Goal: Task Accomplishment & Management: Complete application form

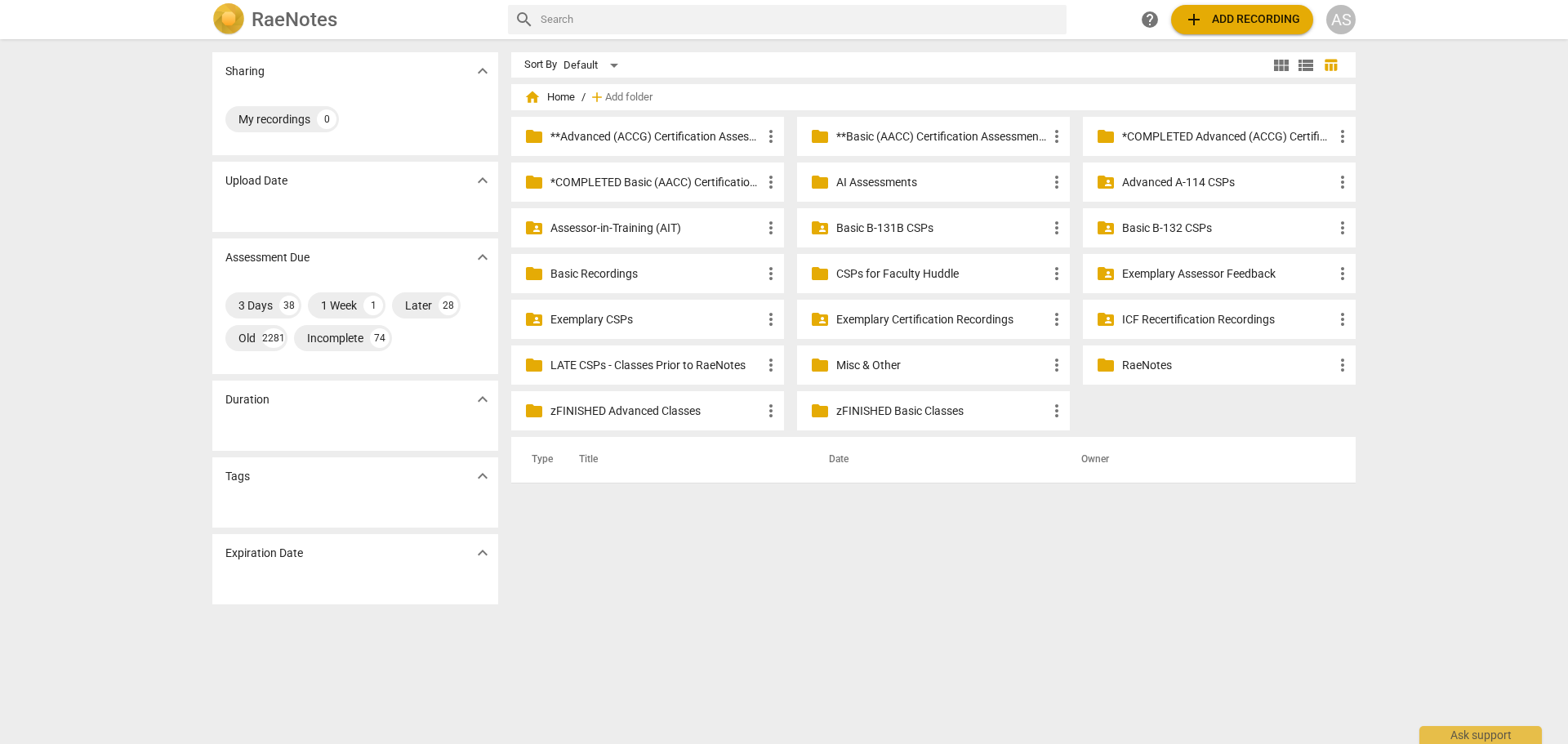
click at [668, 410] on p "zFINISHED Advanced Classes" at bounding box center [655, 411] width 210 height 17
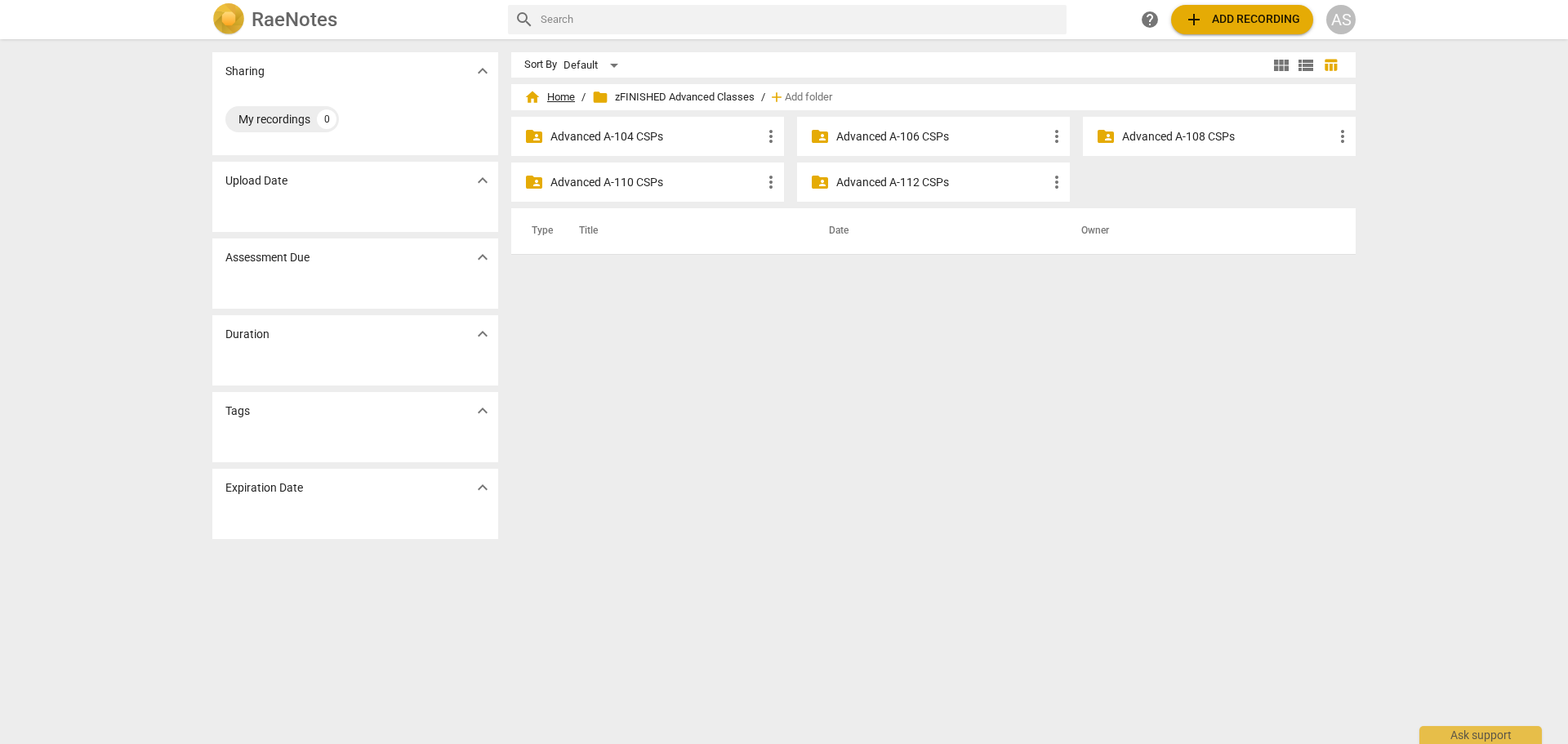
click at [569, 97] on span "home Home" at bounding box center [549, 97] width 51 height 16
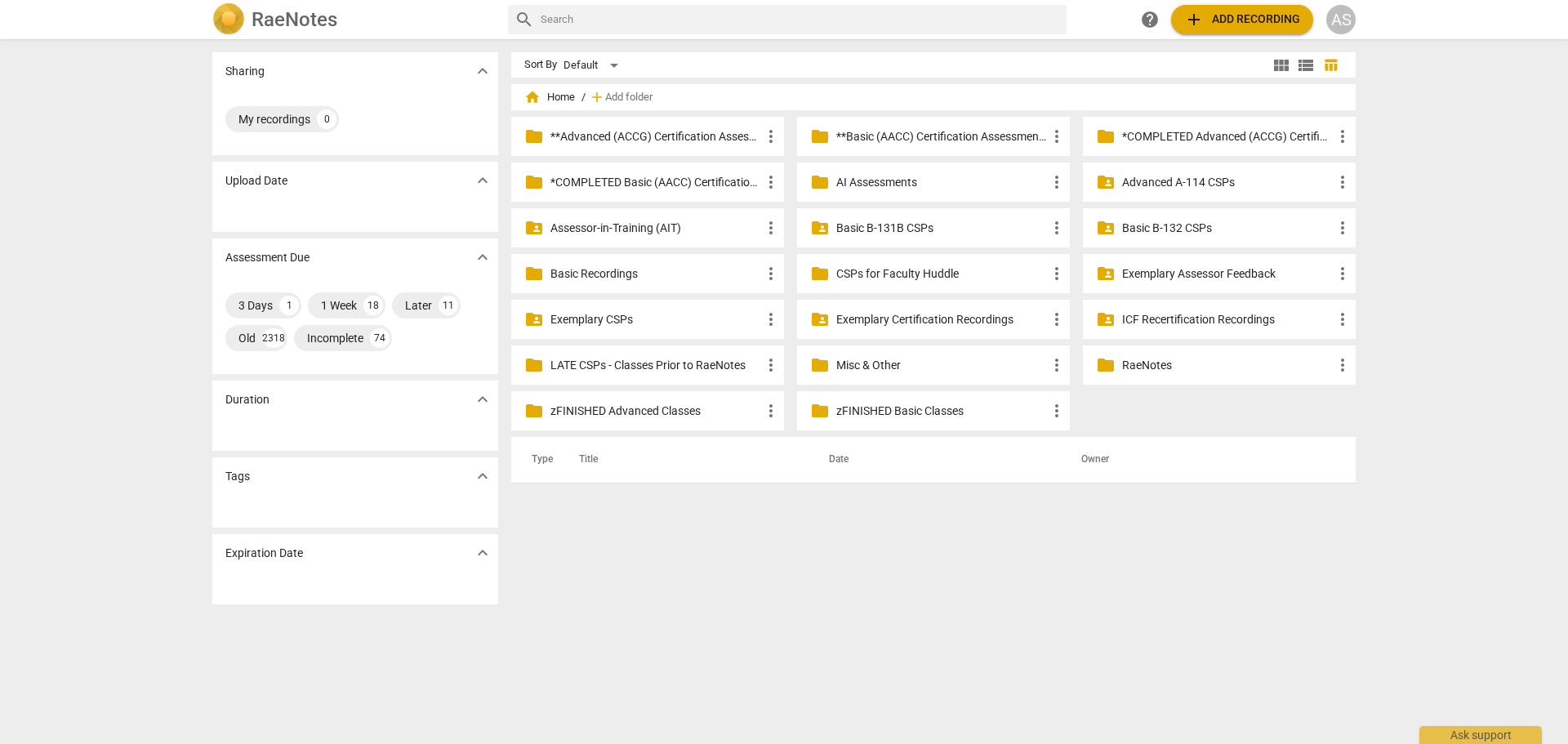
click at [689, 365] on p "LATE CSPs - Classes Prior to RaeNotes" at bounding box center [655, 365] width 210 height 17
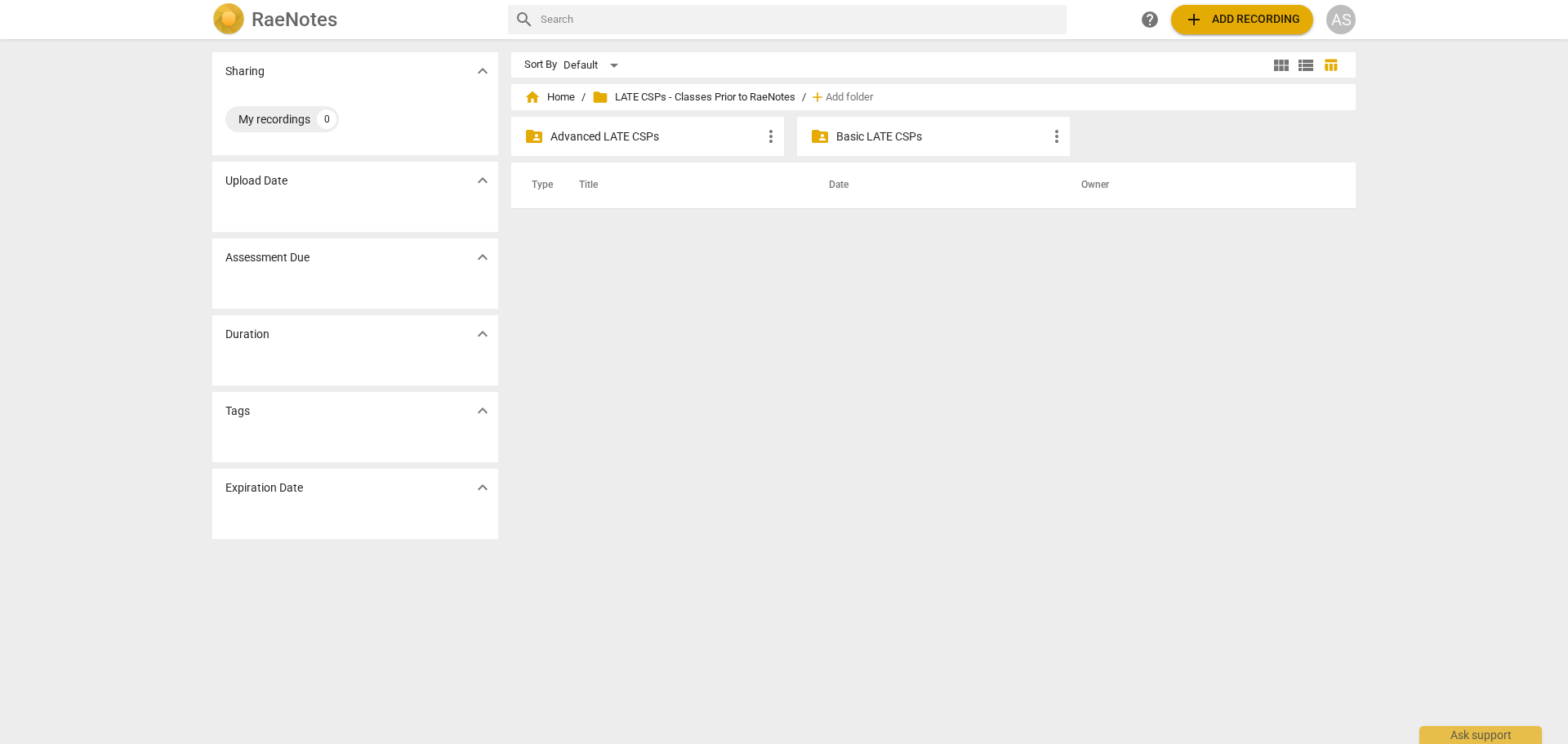
click at [650, 143] on p "Advanced LATE CSPs" at bounding box center [655, 137] width 210 height 17
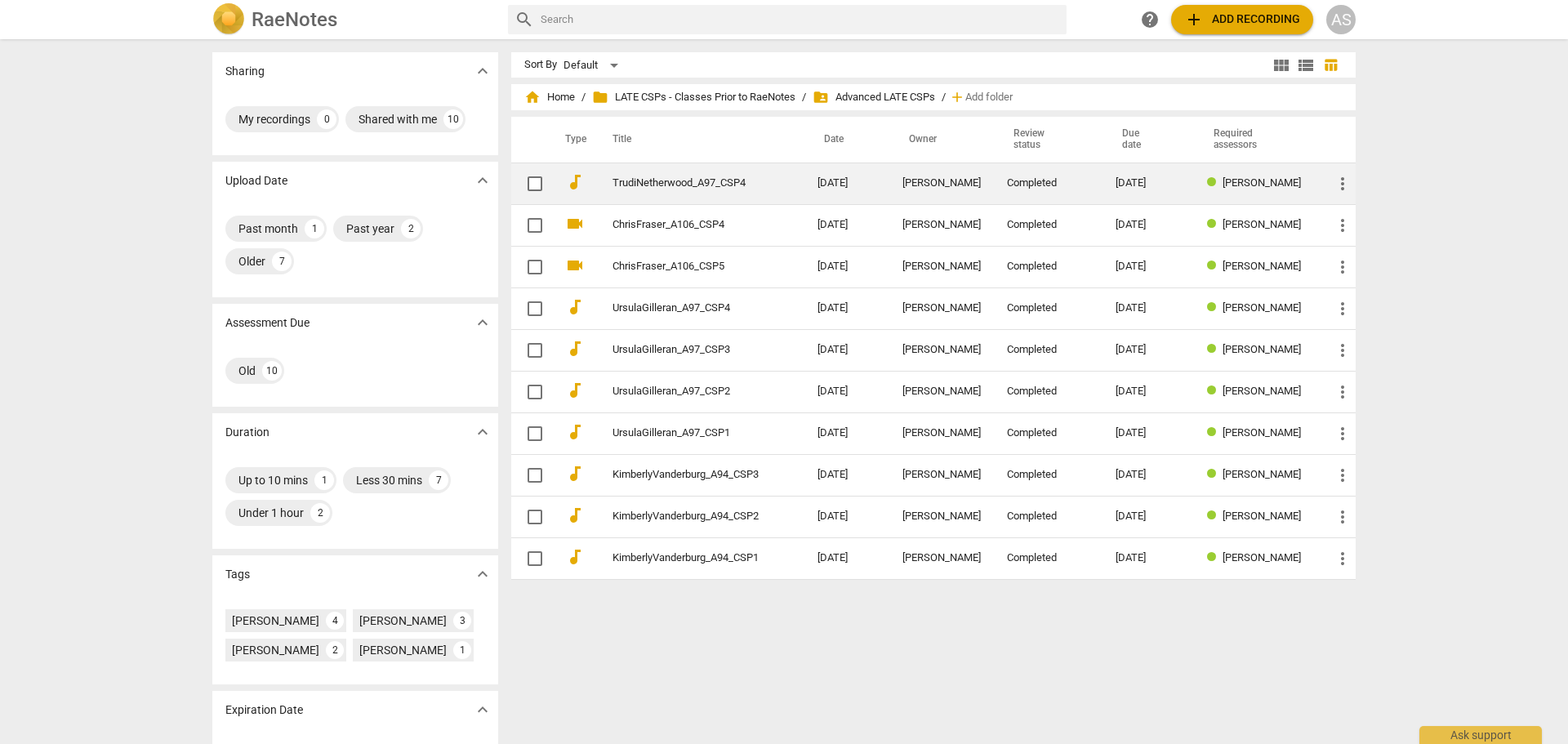
click at [659, 176] on td "TrudiNetherwood_A97_CSP4" at bounding box center [699, 184] width 211 height 42
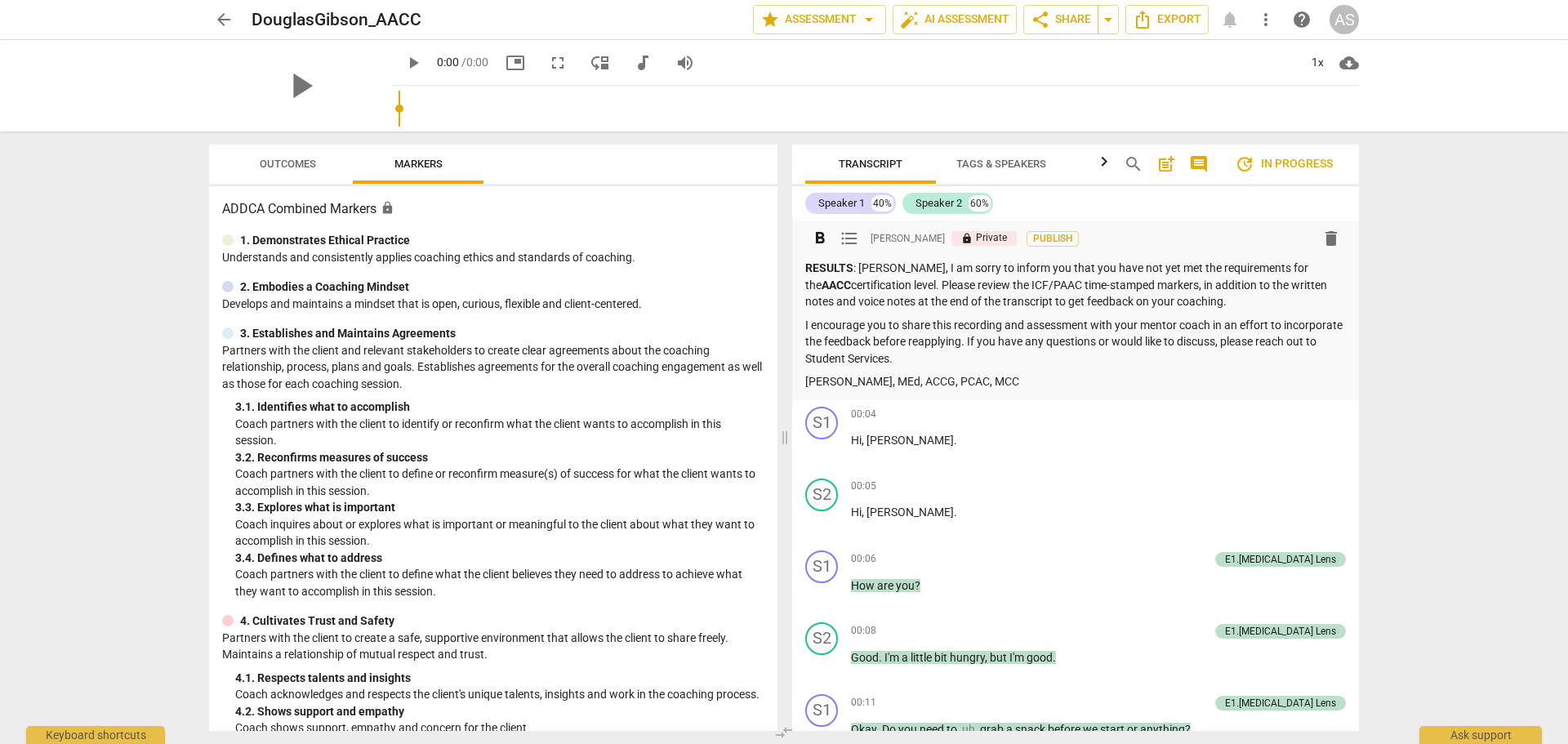
click at [1199, 280] on p "RESULTS : Doug, I am sorry to inform you that you have not yet met the requirem…" at bounding box center [1076, 285] width 540 height 51
click at [1263, 269] on p "RESULTS : Doug, I am sorry to inform you that you have not yet met the requirem…" at bounding box center [1076, 285] width 540 height 51
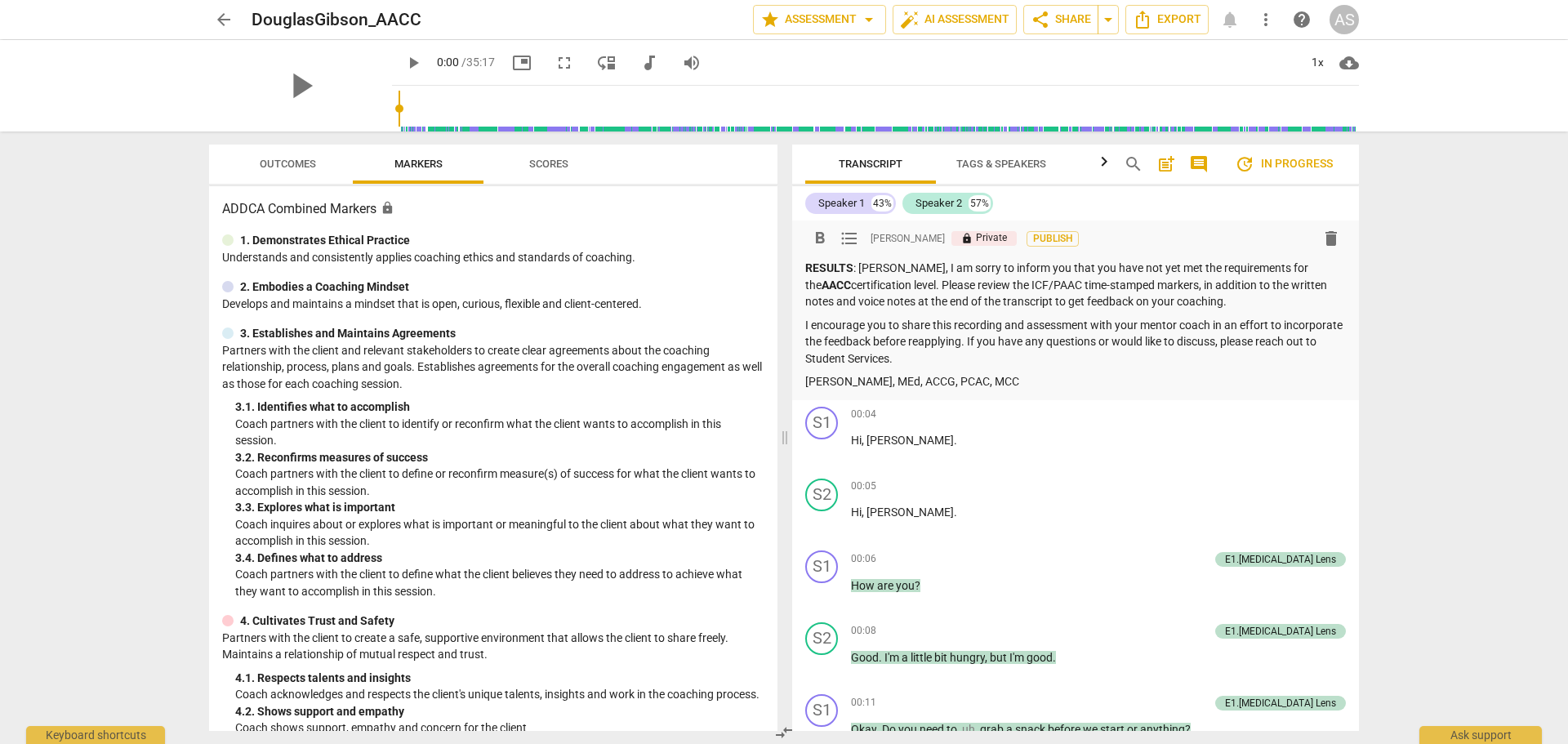
click at [1268, 269] on p "RESULTS : Doug, I am sorry to inform you that you have not yet met the requirem…" at bounding box center [1076, 285] width 540 height 51
drag, startPoint x: 851, startPoint y: 284, endPoint x: 804, endPoint y: 284, distance: 47.0
click at [804, 284] on div "format_bold format_list_bulleted Diane McLean lock Private Publish delete RESUL…" at bounding box center [1076, 310] width 567 height 180
click at [870, 321] on p "I encourage you to share this recording and assessment with your mentor coach i…" at bounding box center [1076, 342] width 540 height 51
click at [223, 19] on span "arrow_back" at bounding box center [224, 20] width 20 height 20
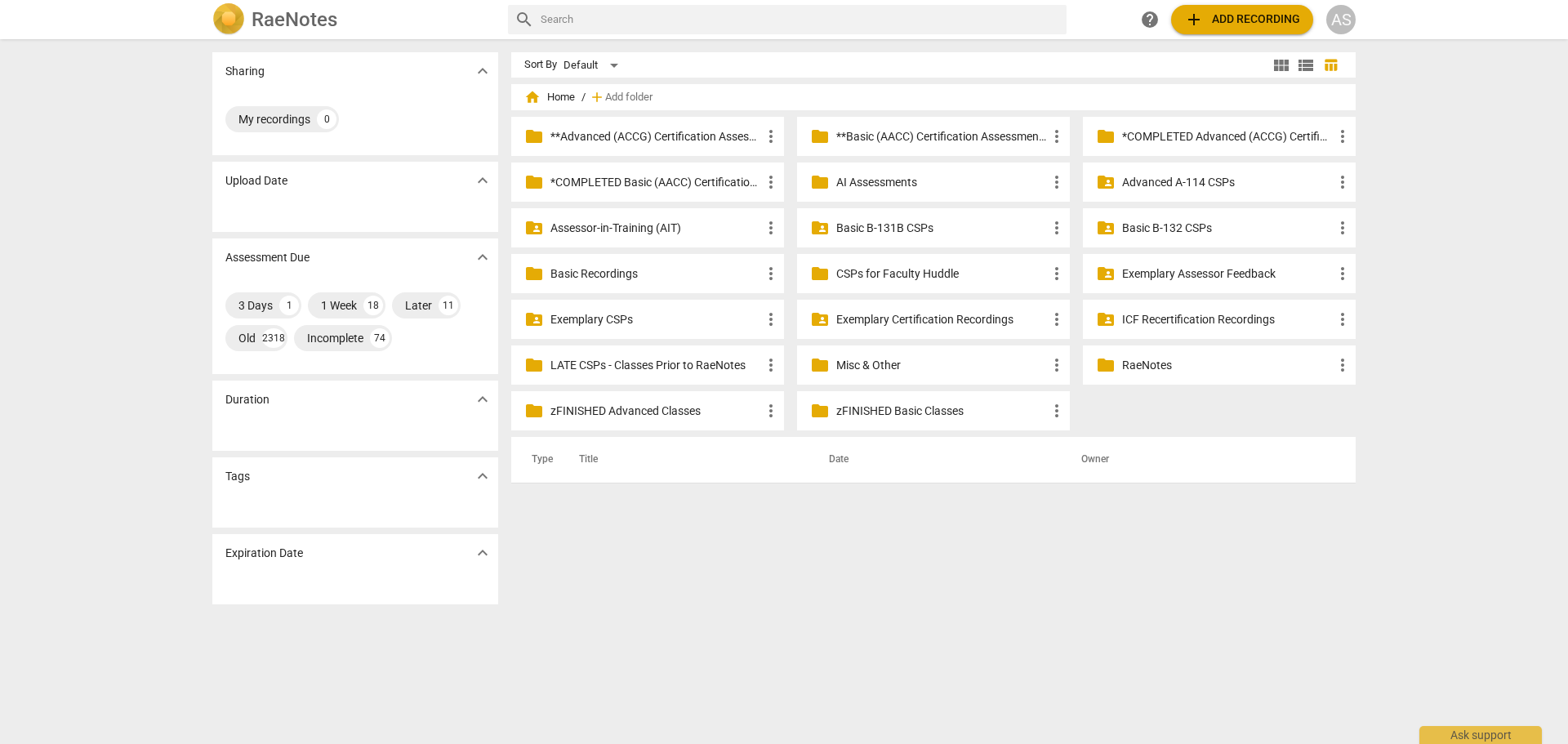
click at [1164, 227] on p "Basic B-132 CSPs" at bounding box center [1227, 227] width 210 height 17
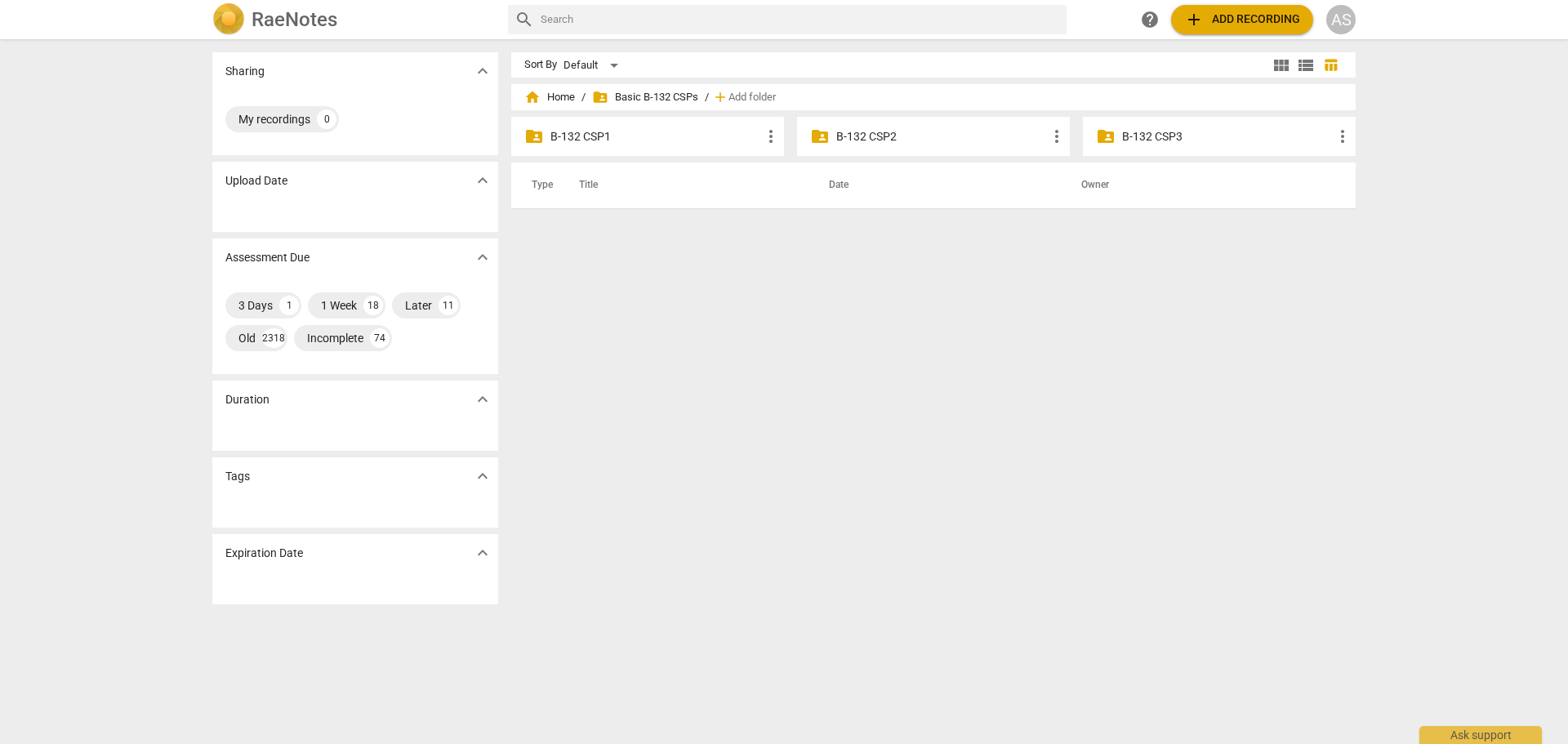
click at [989, 129] on p "B-132 CSP2" at bounding box center [941, 137] width 210 height 17
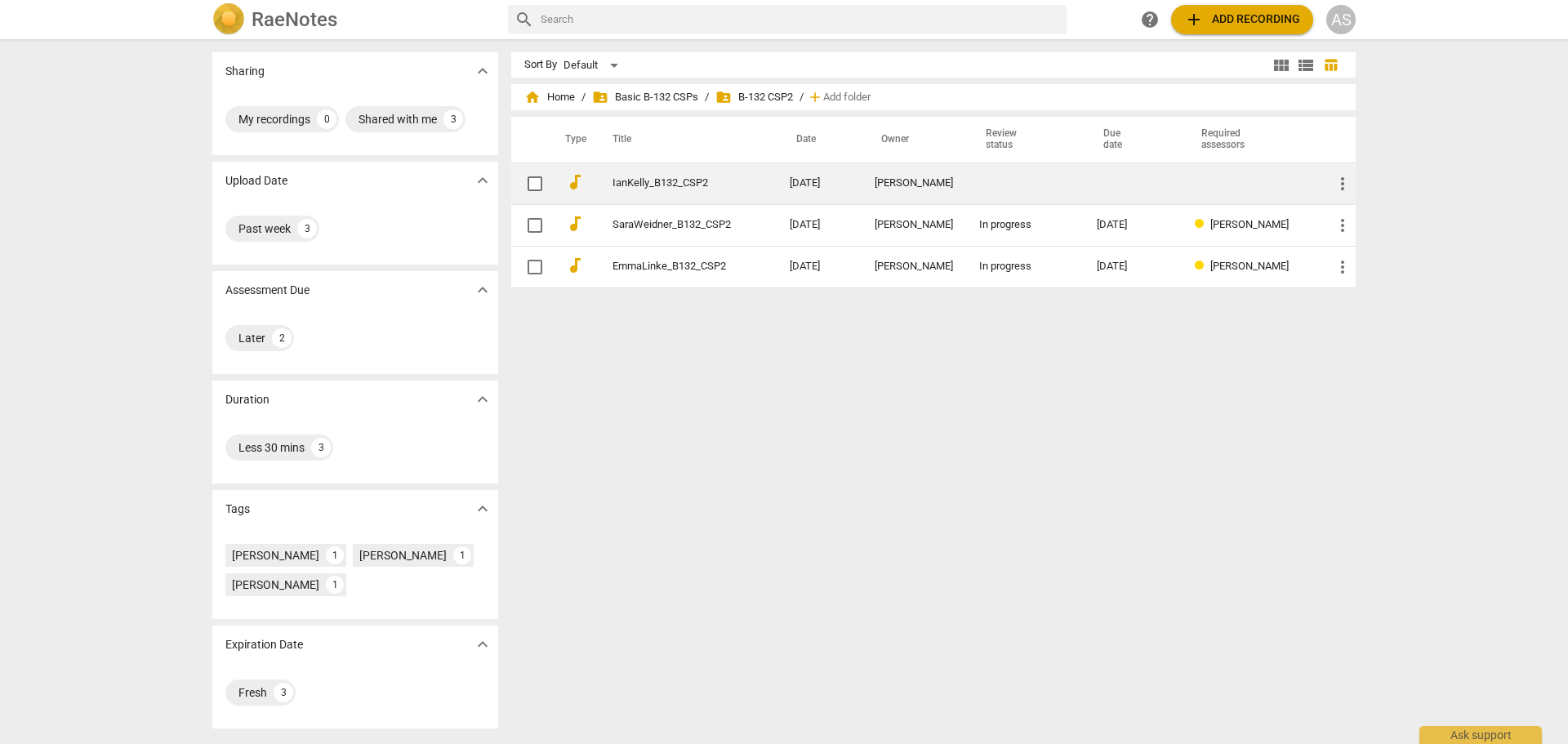
click at [898, 175] on td "Ian Kelly" at bounding box center [913, 184] width 105 height 42
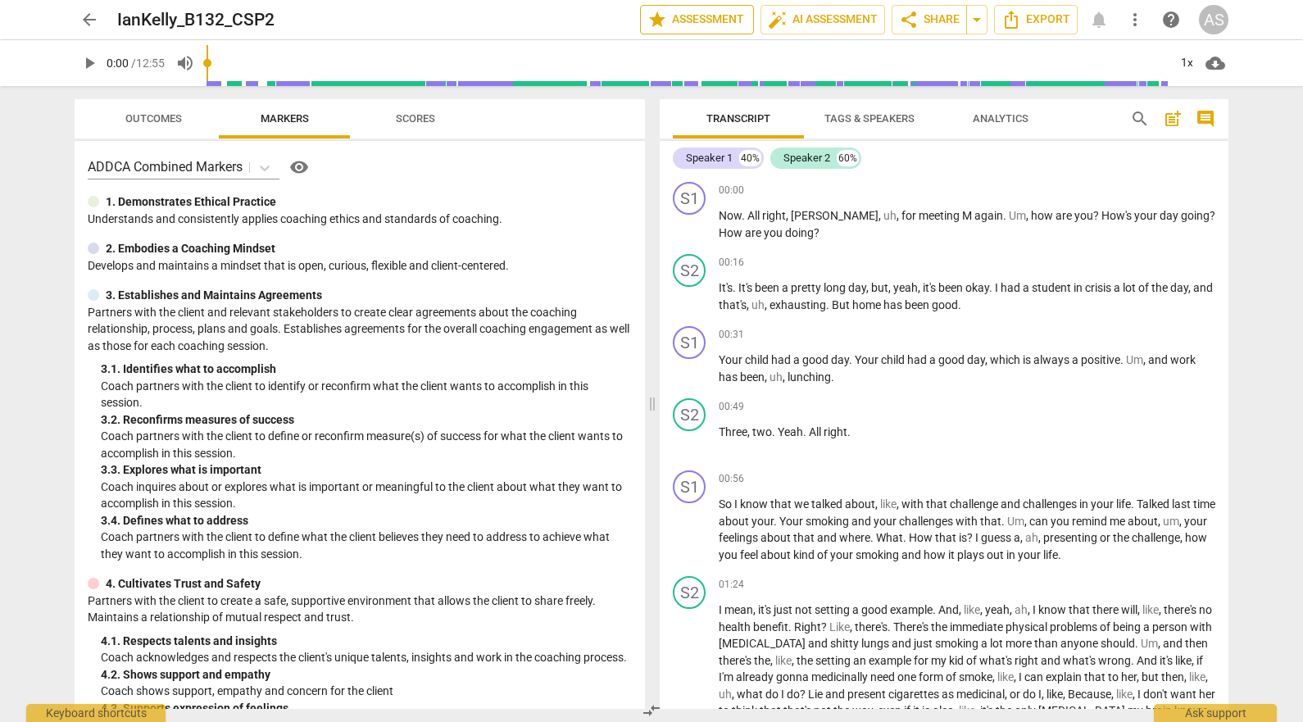
click at [709, 13] on span "star Assessment" at bounding box center [696, 20] width 99 height 20
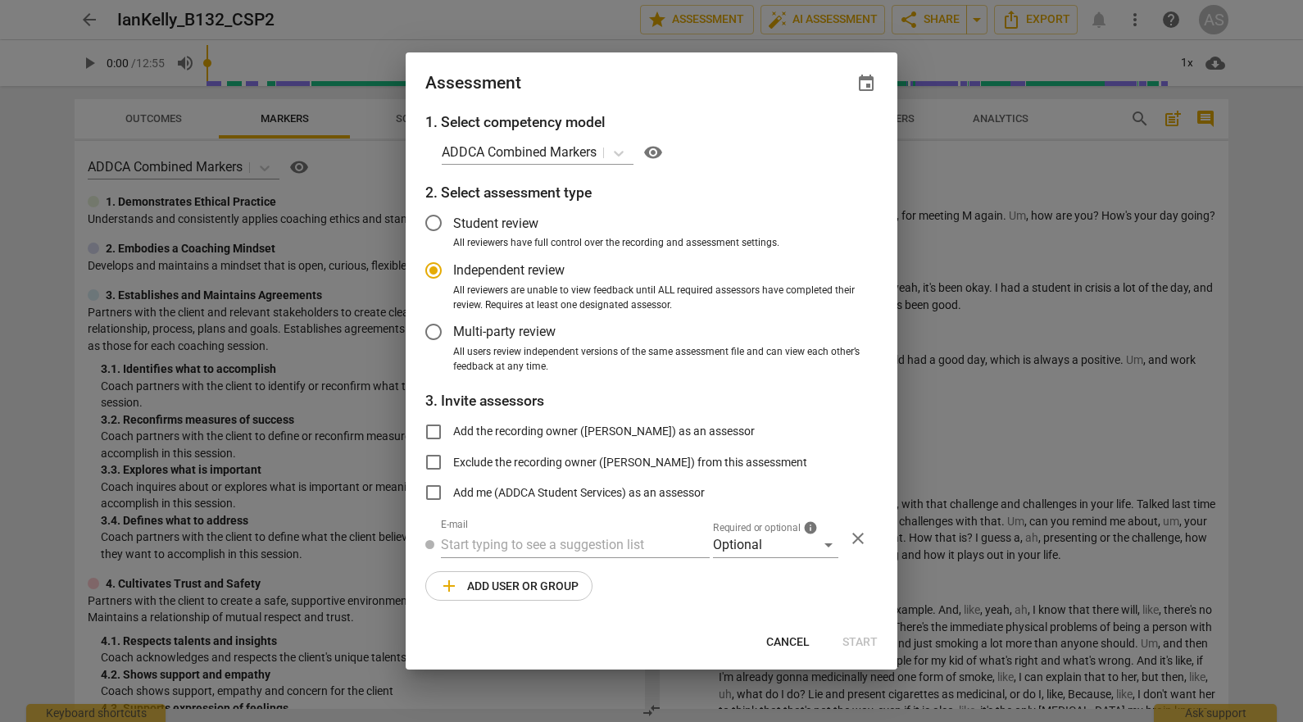
radio input "false"
click at [862, 82] on span "event" at bounding box center [866, 84] width 20 height 20
click at [816, 134] on input "date" at bounding box center [767, 140] width 115 height 24
type input "2025-10-27"
click at [679, 76] on div at bounding box center [651, 361] width 1303 height 722
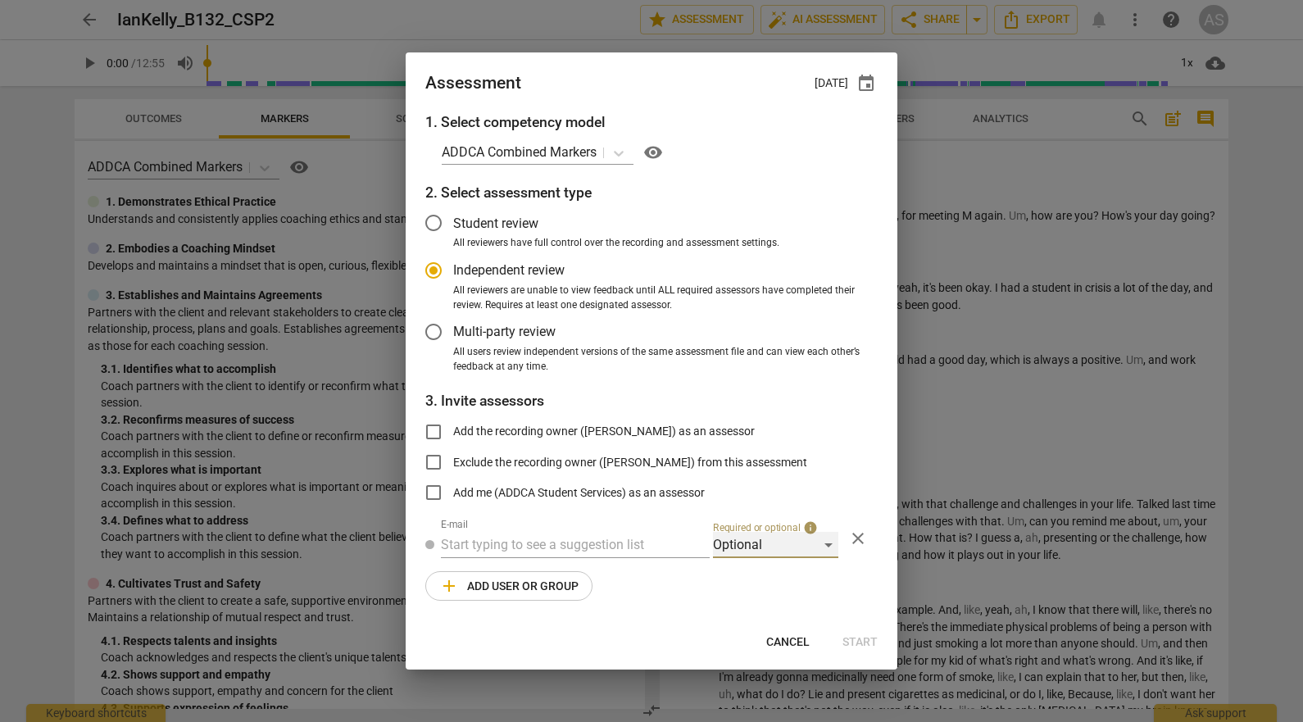
click at [782, 534] on div "Optional" at bounding box center [775, 545] width 125 height 26
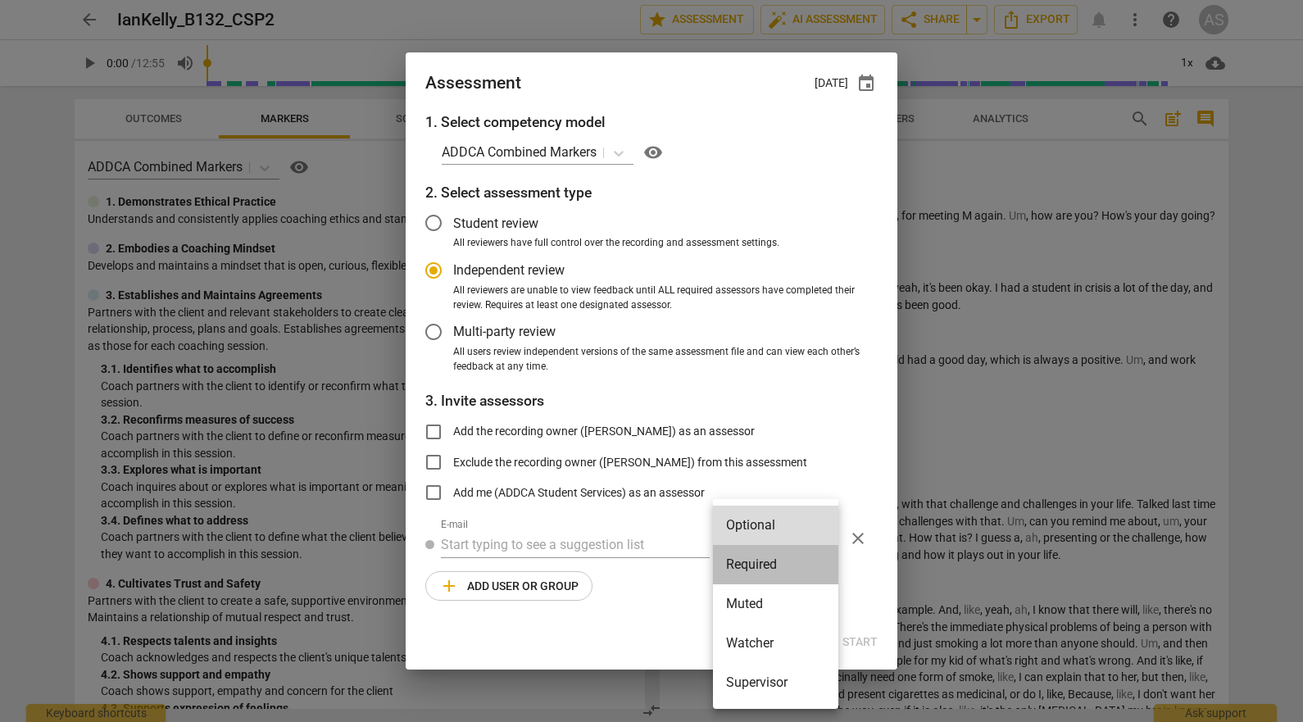
click at [786, 562] on li "Required" at bounding box center [775, 564] width 125 height 39
radio input "false"
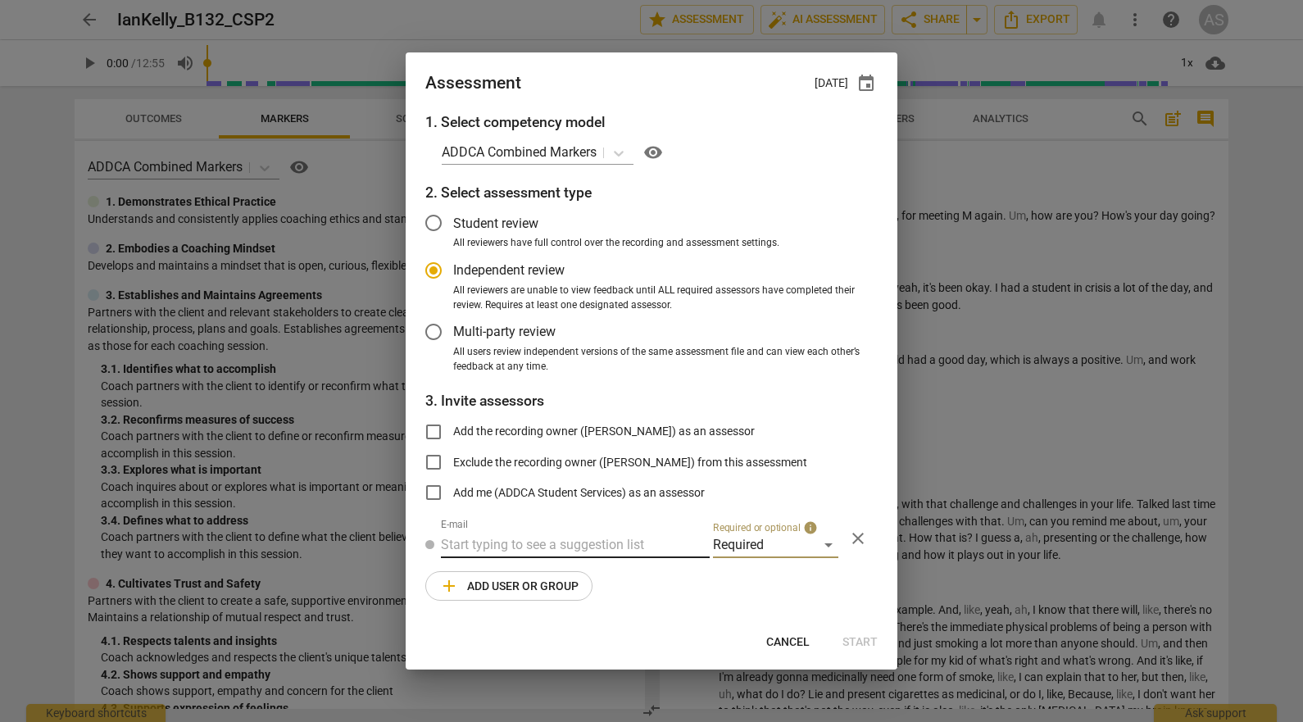
click at [601, 549] on input "text" at bounding box center [575, 545] width 269 height 26
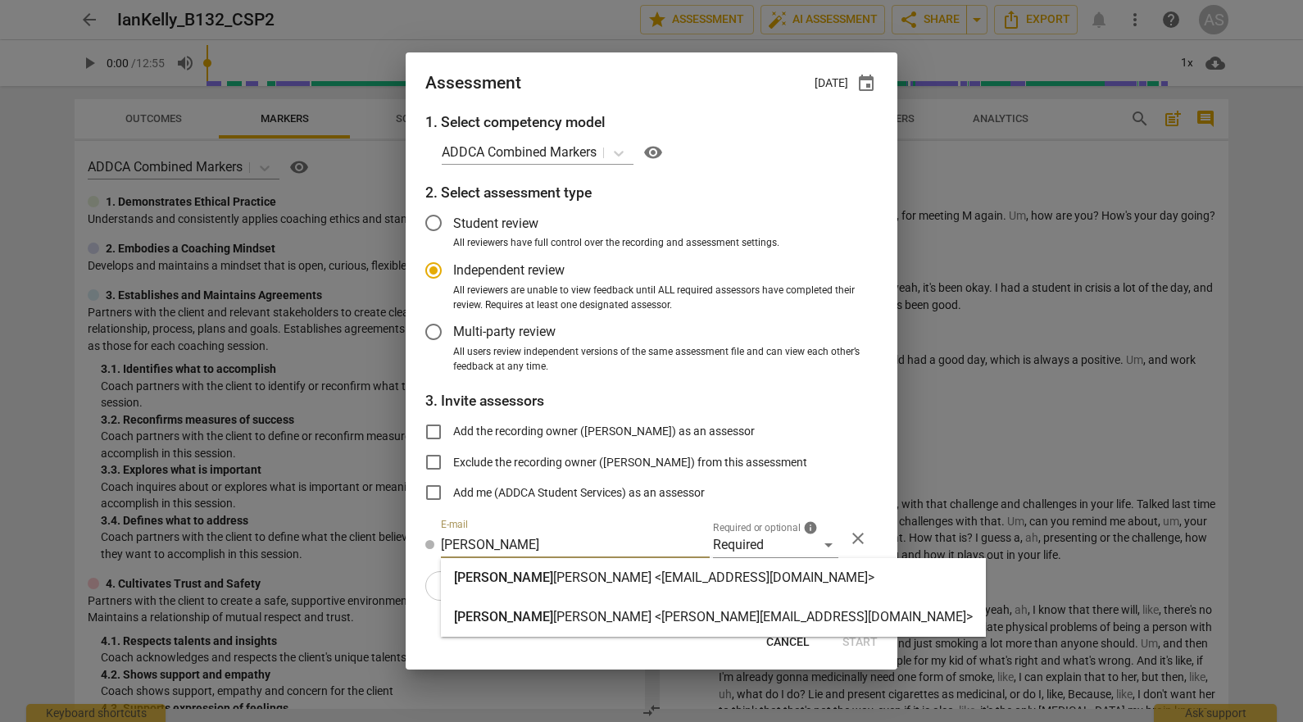
type input "marci"
click at [592, 608] on div "Marci Rubin <marci@addca.com>" at bounding box center [713, 617] width 519 height 20
radio input "false"
type input "Marci Rubin <marci@addca.com>"
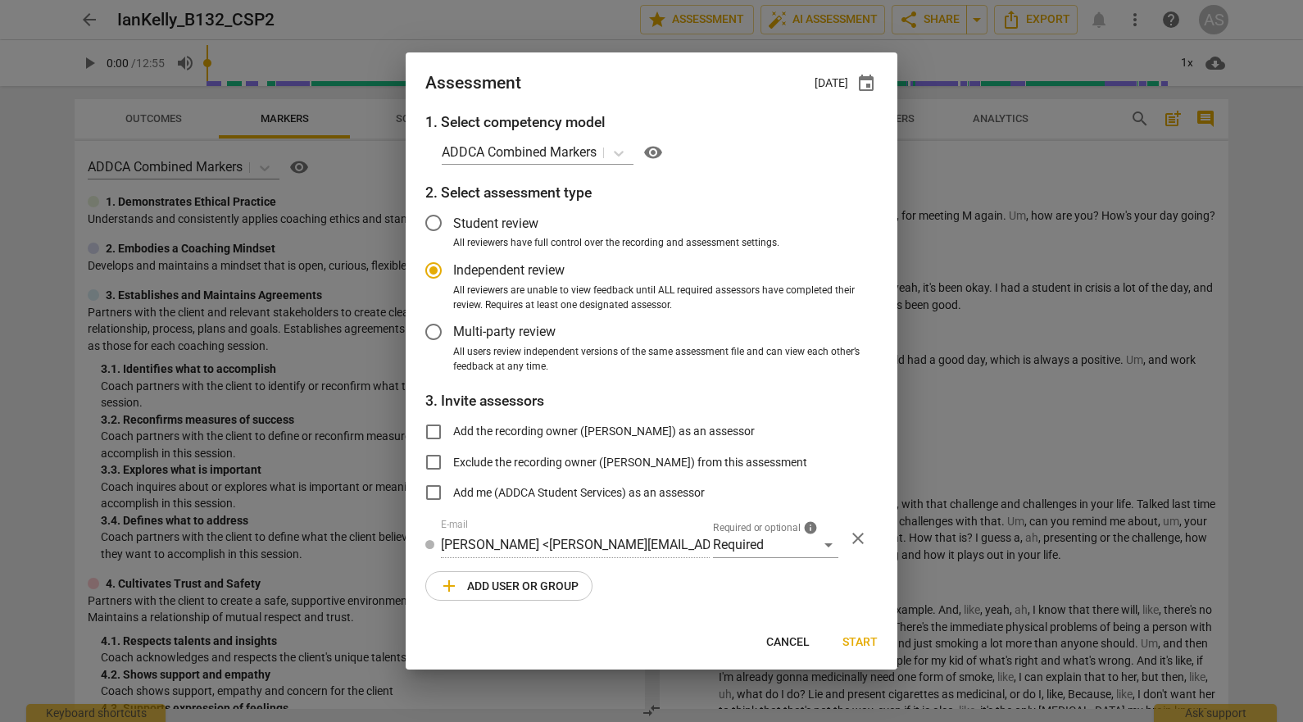
click at [537, 592] on span "add Add user or group" at bounding box center [508, 586] width 139 height 20
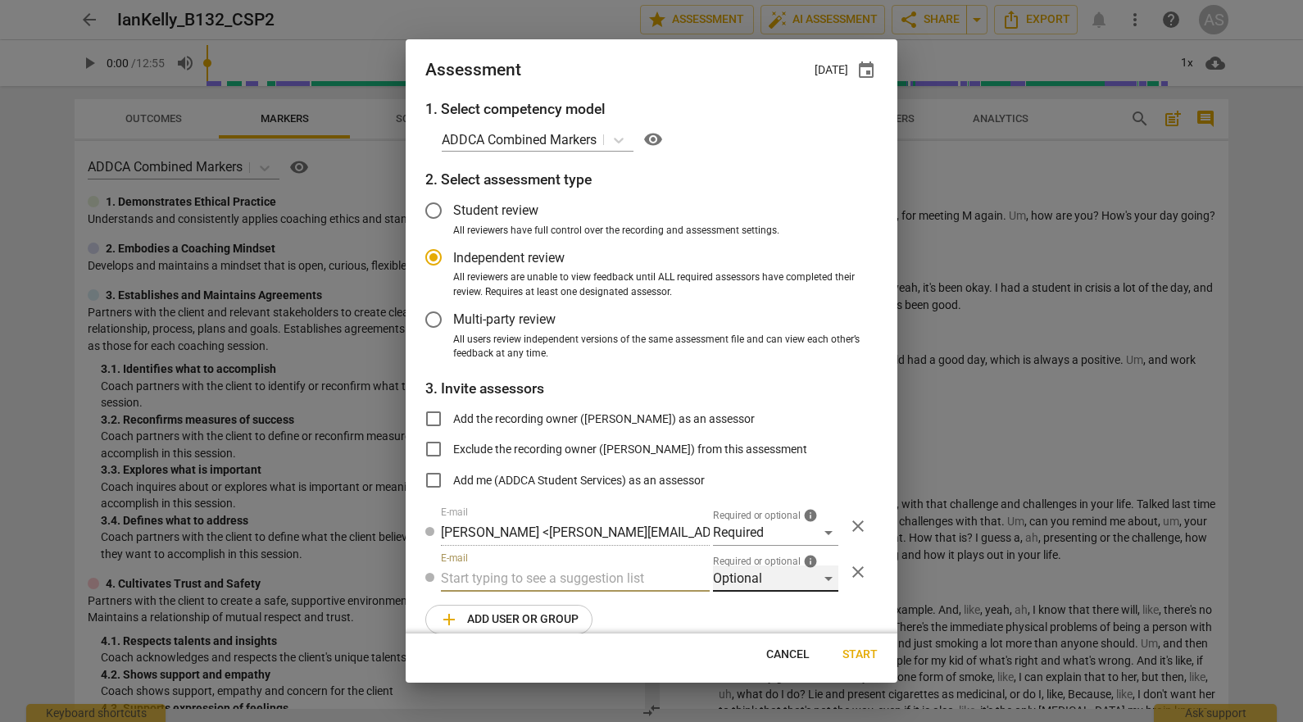
click at [748, 575] on div "Optional" at bounding box center [775, 578] width 125 height 26
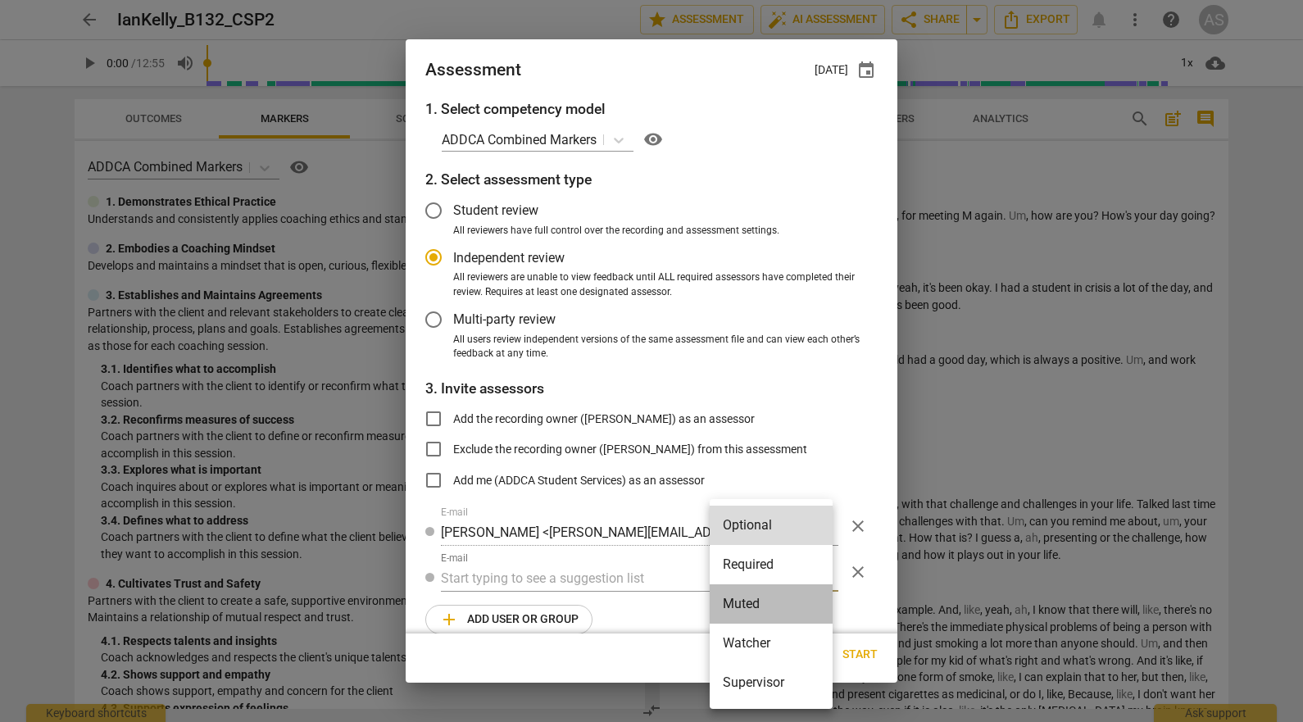
click at [746, 594] on li "Muted" at bounding box center [770, 603] width 123 height 39
radio input "false"
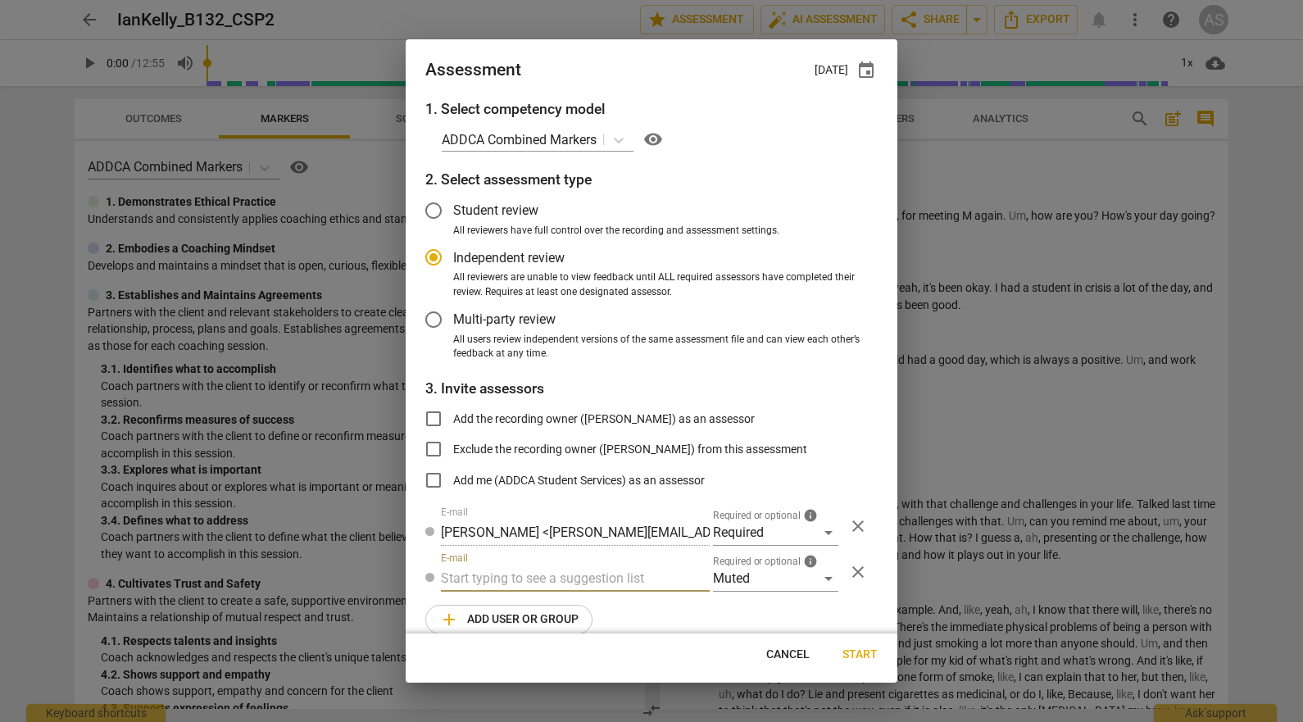
click at [594, 575] on input "text" at bounding box center [575, 578] width 269 height 26
type input "132"
click at [574, 610] on div "Basic B- 132 CSPs" at bounding box center [573, 611] width 265 height 39
radio input "false"
type input "Basic B-132 CSPs"
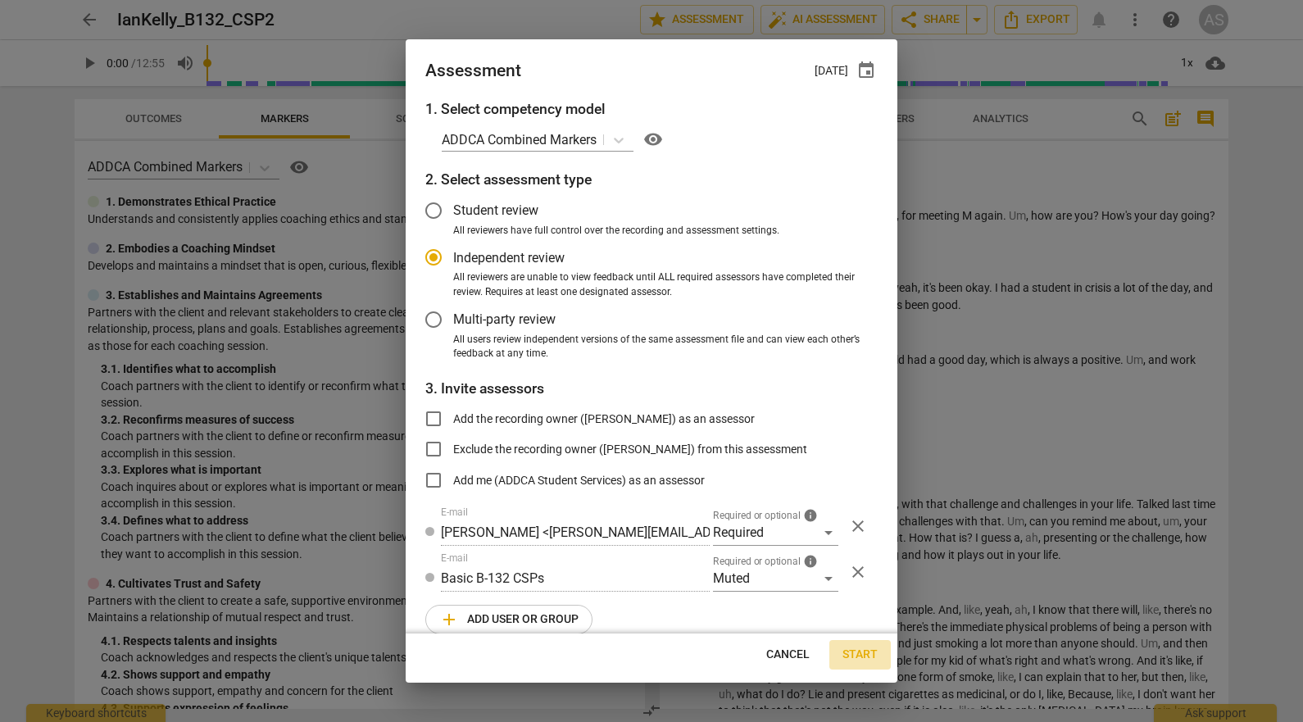
click at [857, 655] on span "Start" at bounding box center [859, 654] width 35 height 16
radio input "false"
type input "Stephanie Weis <slw9430@gmail.com>"
type input "Kelly Dempsey <kellyedempsey23@gmail.com>"
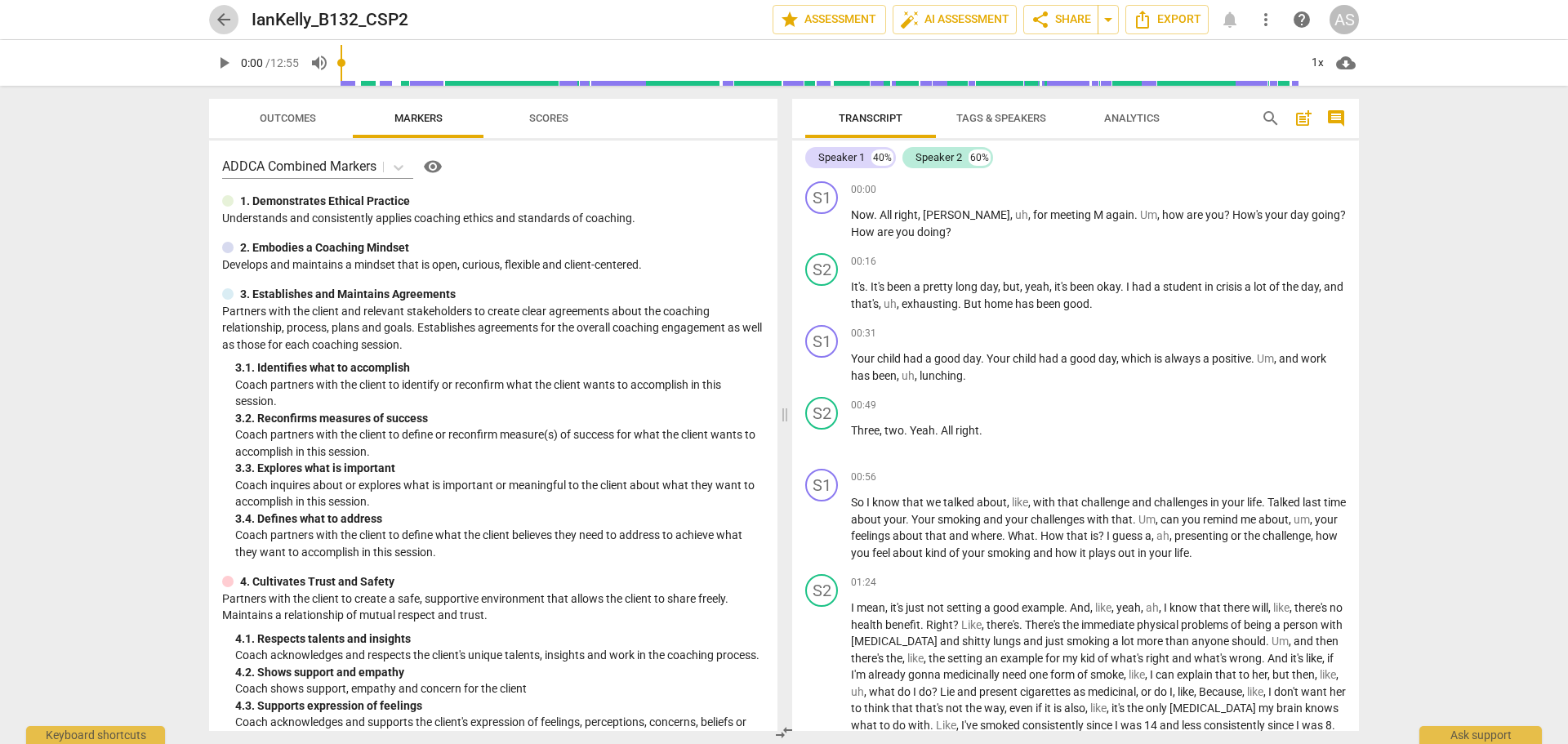
click at [223, 18] on span "arrow_back" at bounding box center [224, 20] width 20 height 20
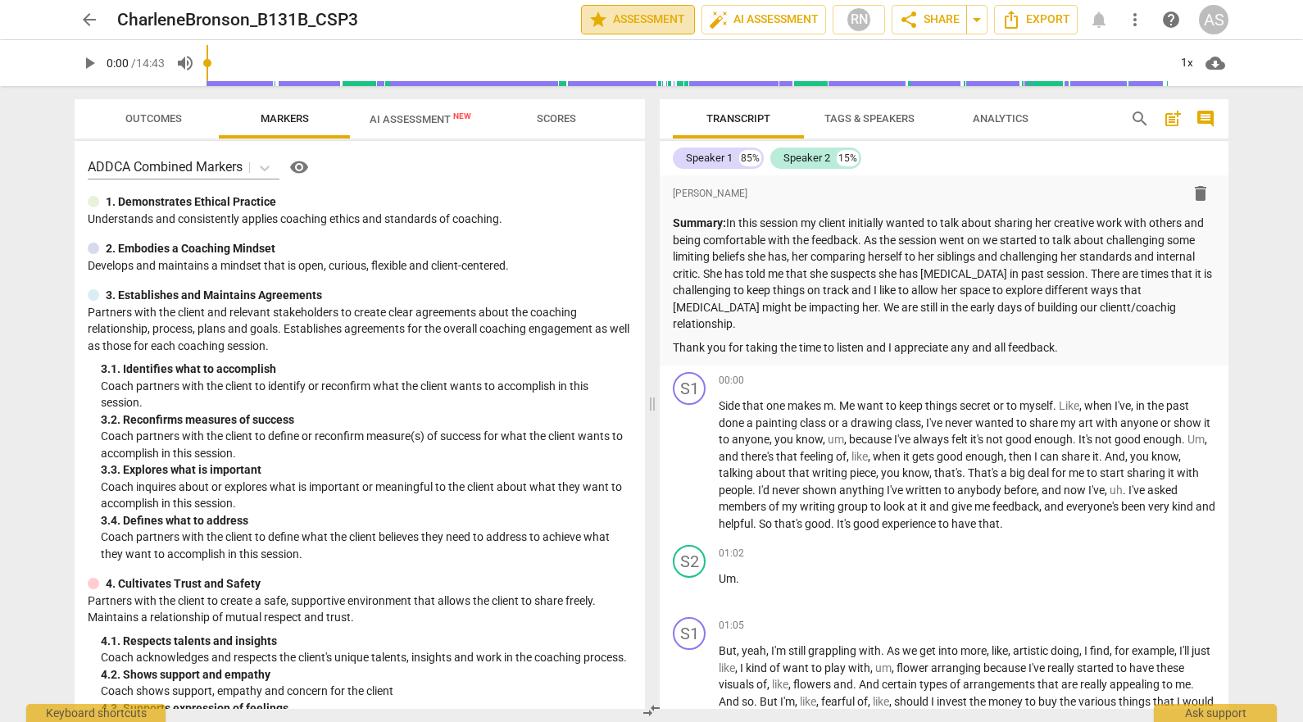
click at [622, 16] on span "star Assessment" at bounding box center [637, 20] width 99 height 20
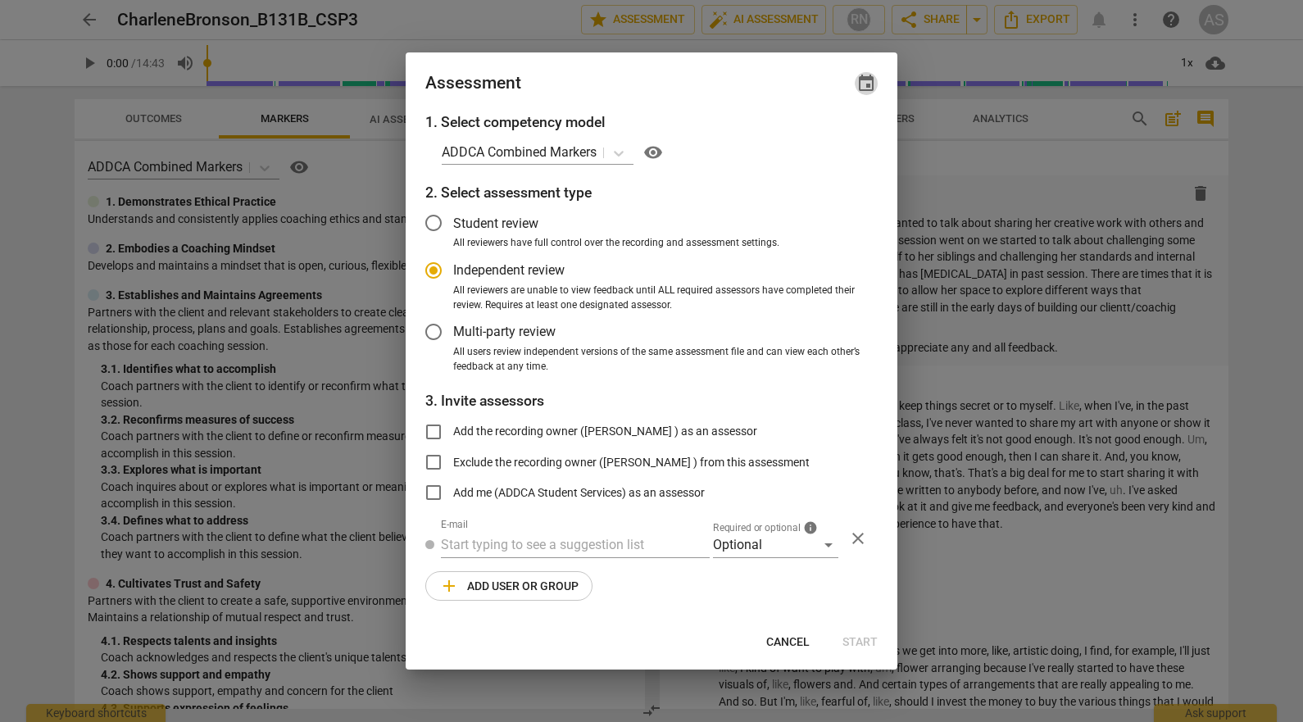
click at [859, 79] on span "event" at bounding box center [866, 84] width 20 height 20
radio input "false"
click at [815, 136] on input "date" at bounding box center [767, 140] width 115 height 24
type input "[DATE]"
click at [642, 64] on div at bounding box center [651, 361] width 1303 height 722
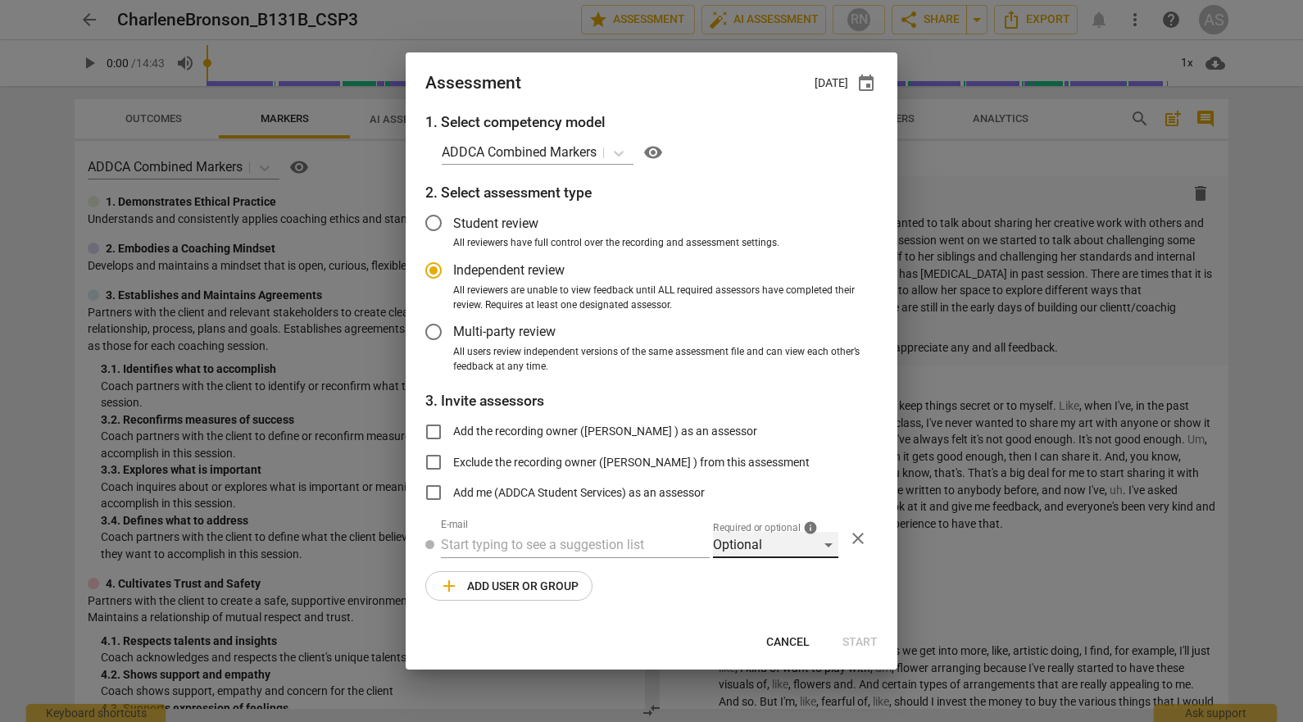
click at [755, 549] on div "Optional" at bounding box center [775, 545] width 125 height 26
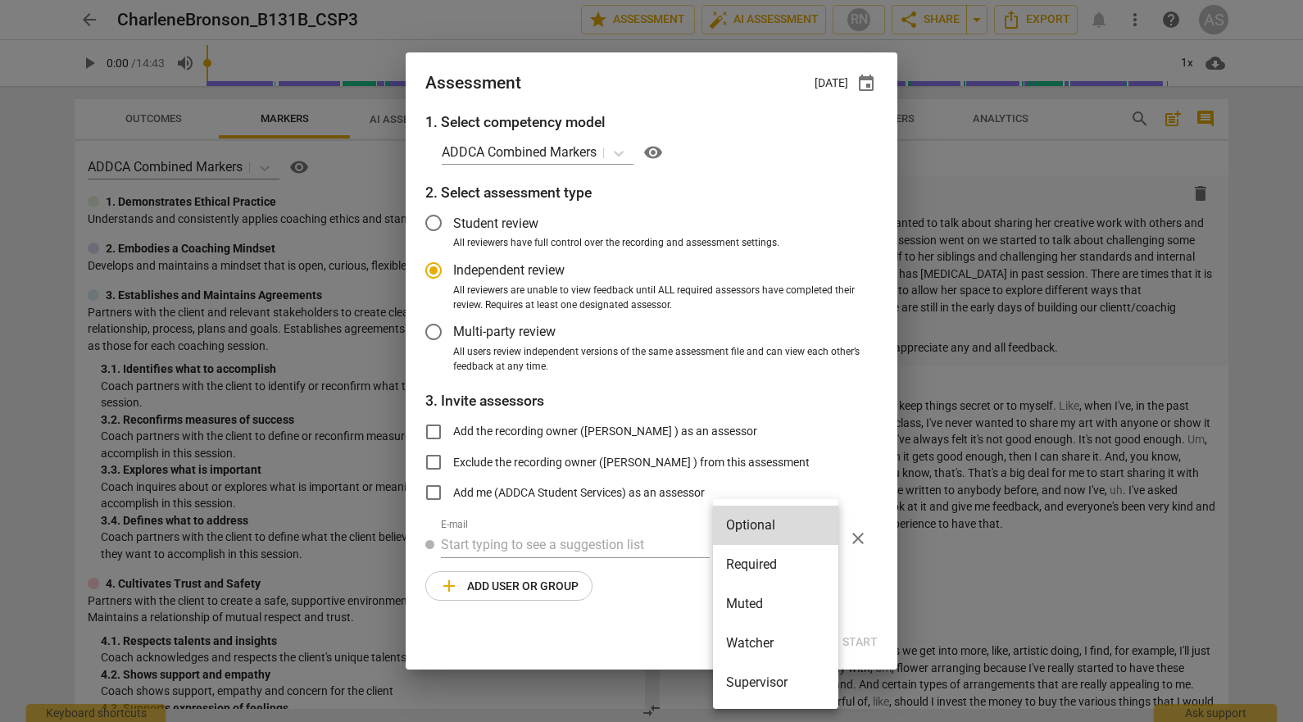
click at [768, 571] on li "Required" at bounding box center [775, 564] width 125 height 39
radio input "false"
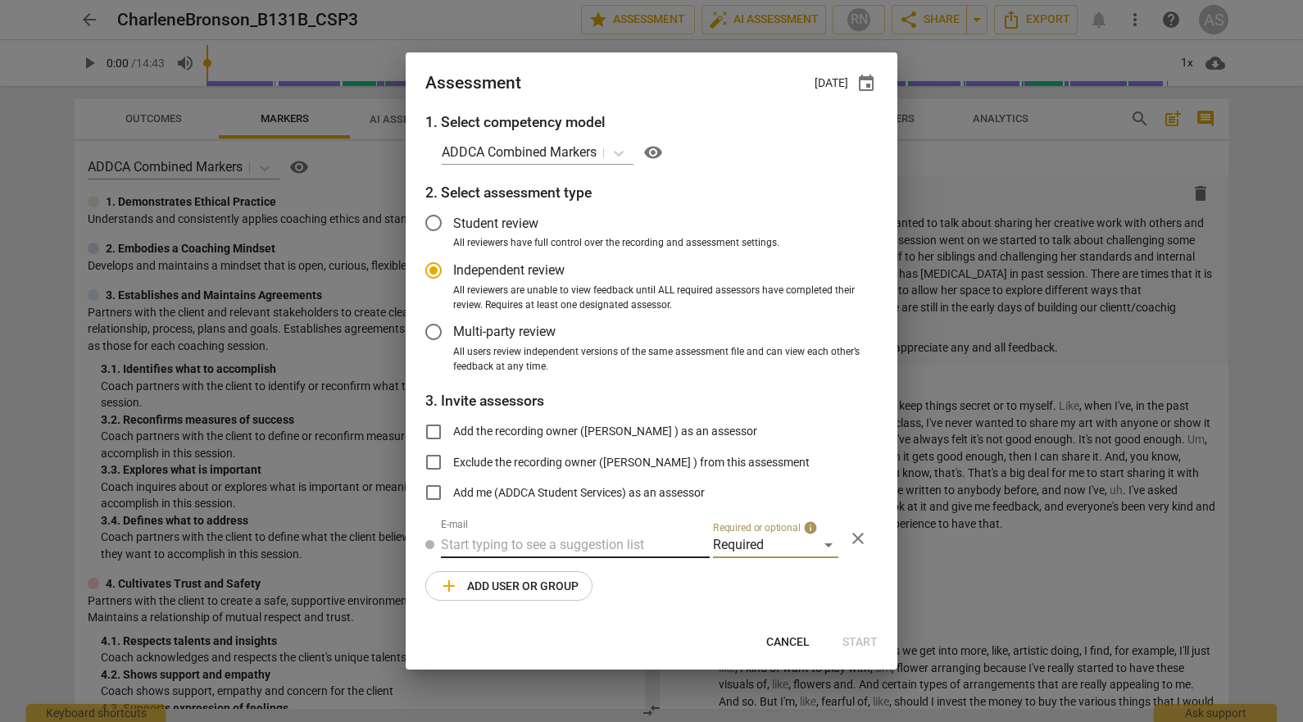
click at [661, 545] on input "text" at bounding box center [575, 545] width 269 height 26
type input "dsts"
radio input "false"
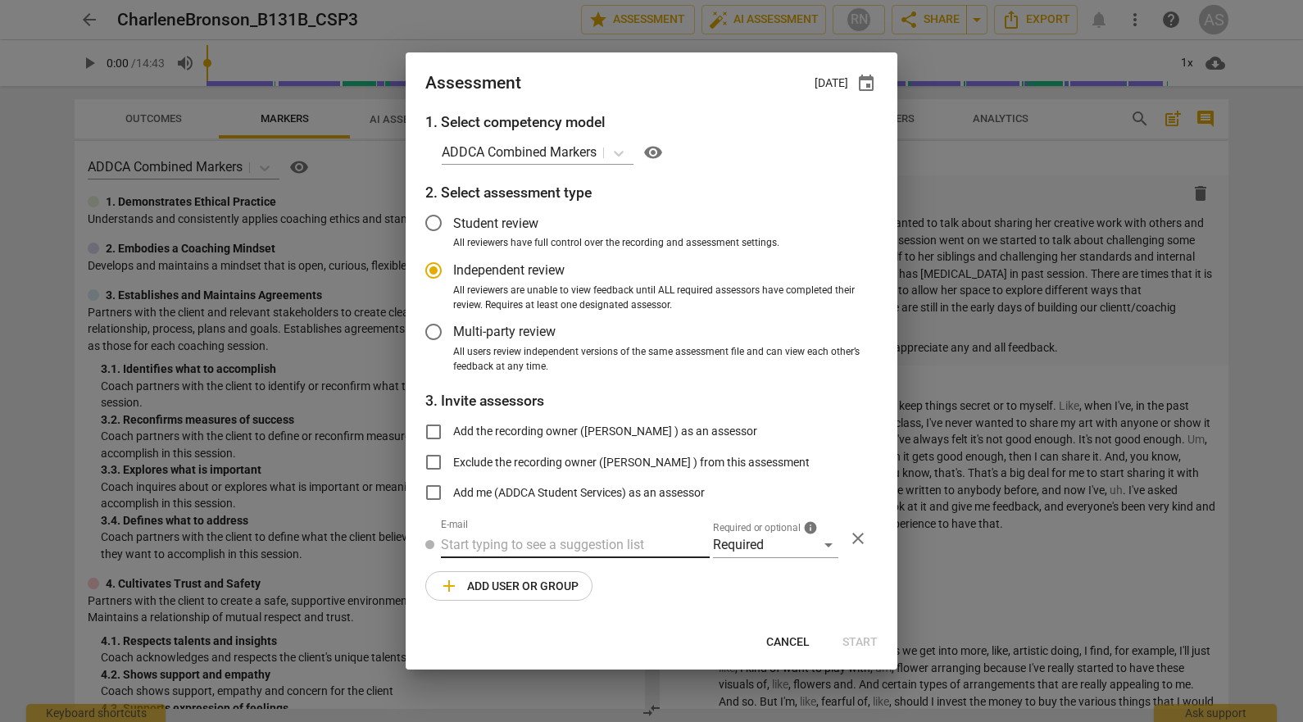
click at [610, 539] on input "text" at bounding box center [575, 545] width 269 height 26
type input "[PERSON_NAME]"
click at [595, 581] on span "[PERSON_NAME]" at bounding box center [611, 577] width 99 height 16
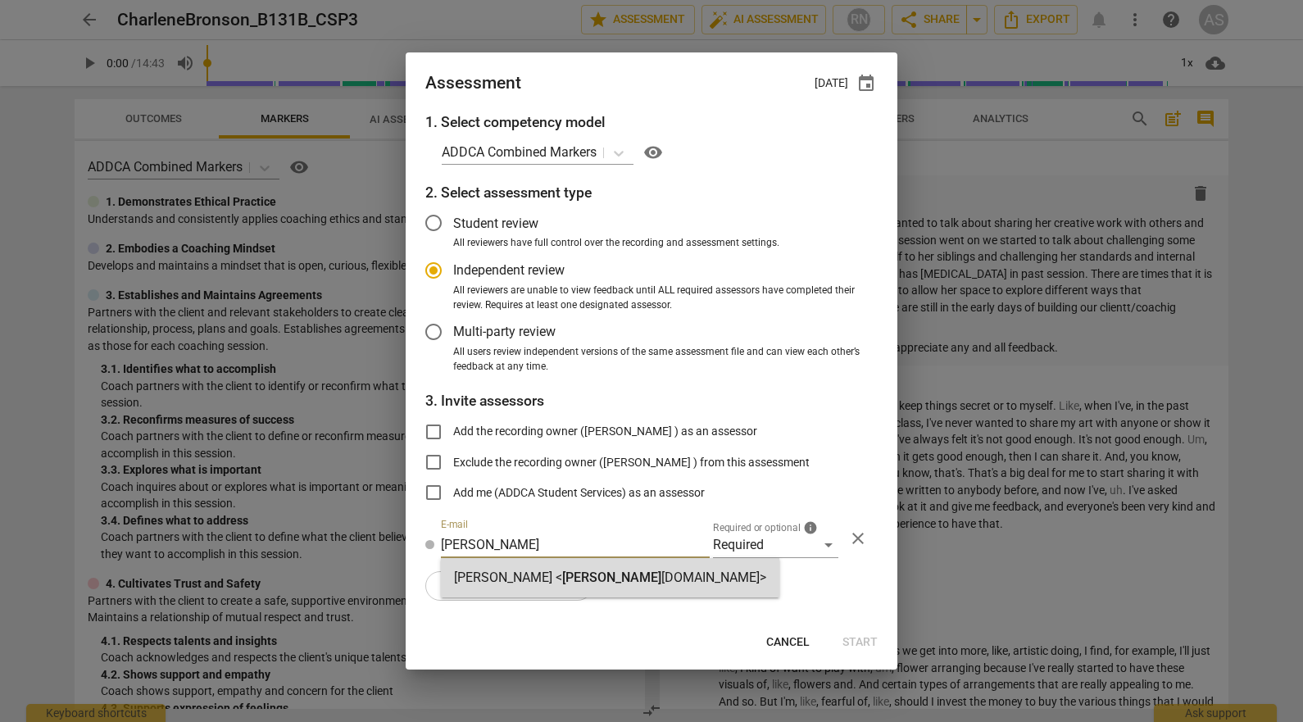
radio input "false"
type input "[PERSON_NAME] <[PERSON_NAME][EMAIL_ADDRESS][DOMAIN_NAME]>"
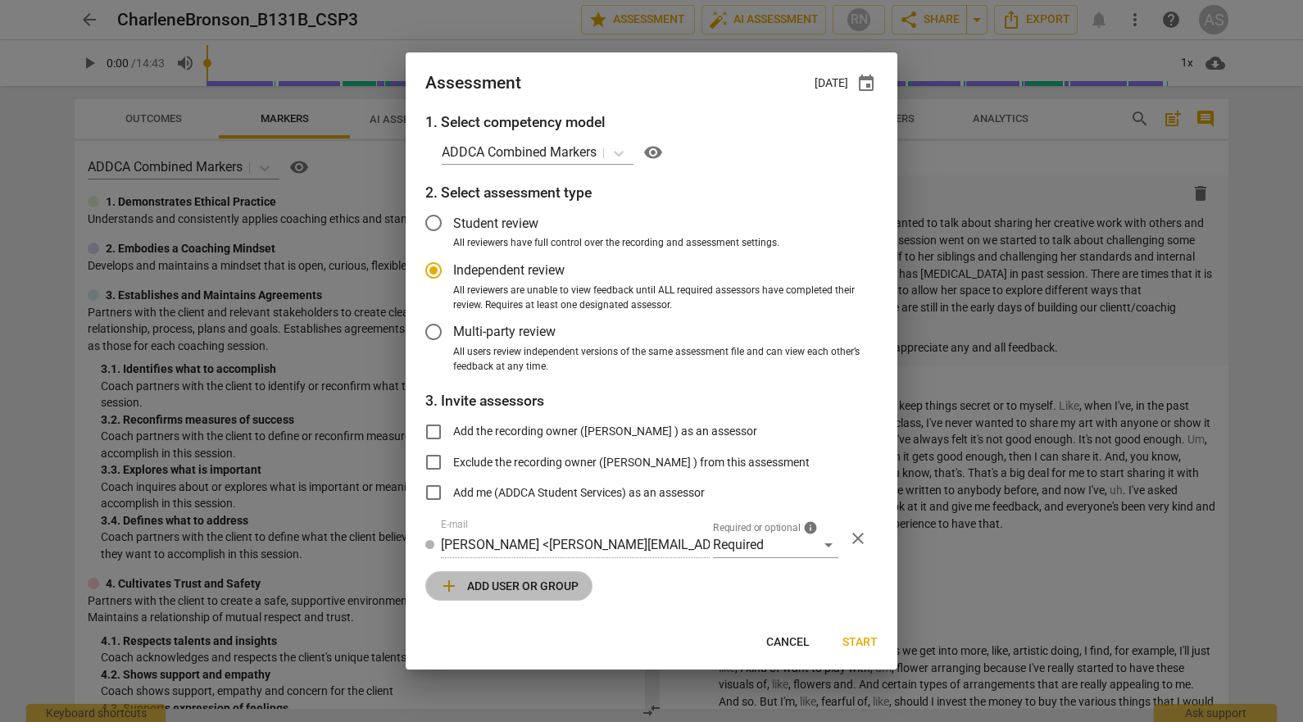
click at [526, 588] on span "add Add user or group" at bounding box center [508, 586] width 139 height 20
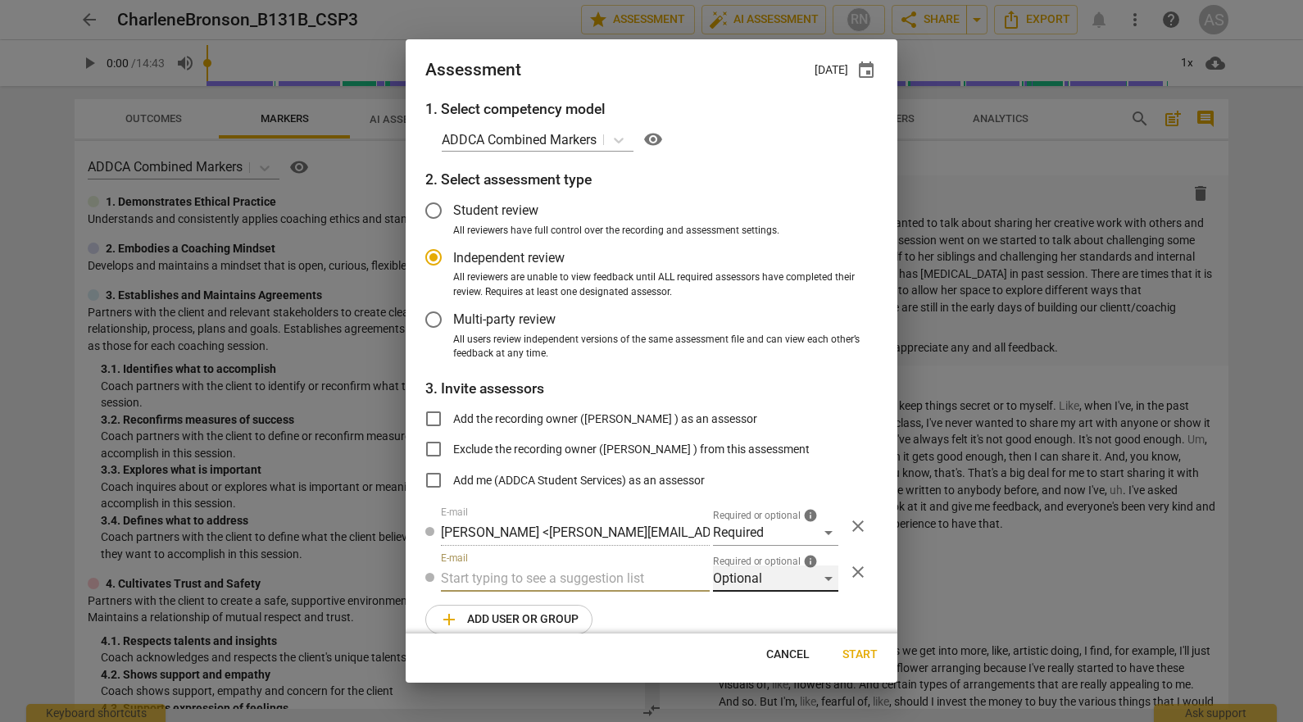
click at [765, 590] on div "Optional" at bounding box center [775, 578] width 125 height 26
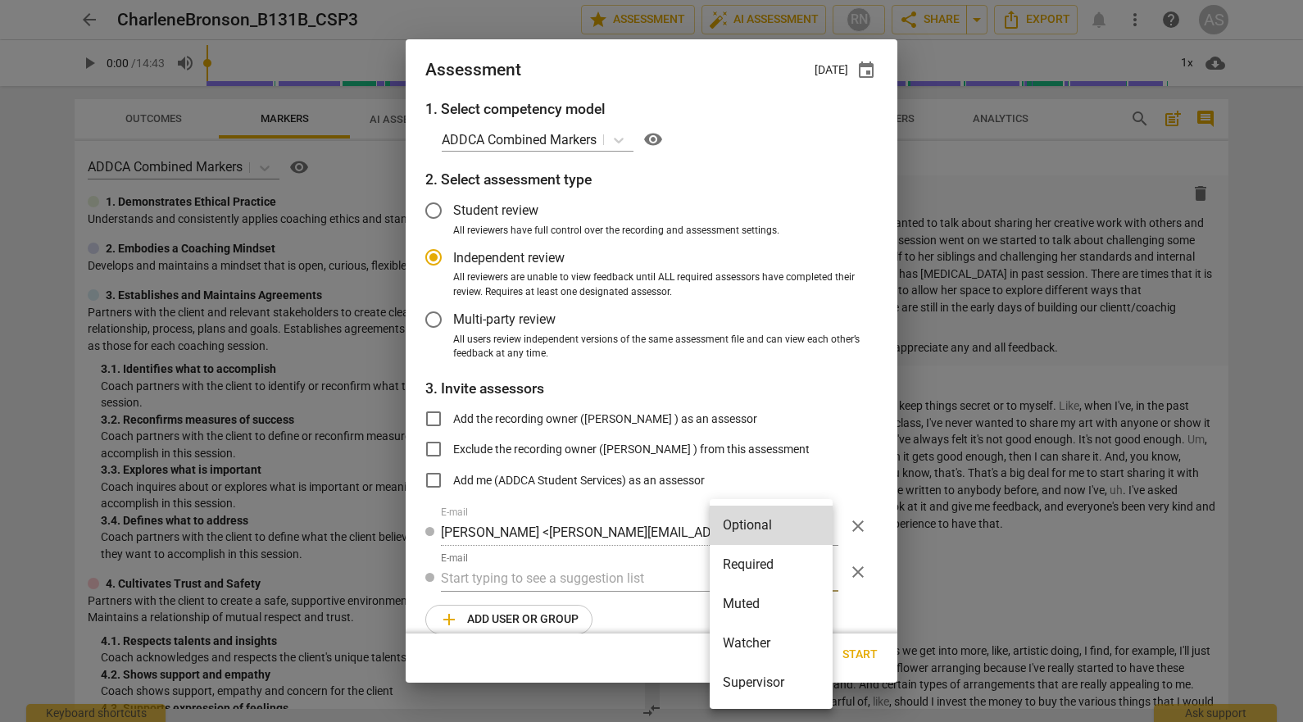
click at [763, 606] on li "Muted" at bounding box center [770, 603] width 123 height 39
radio input "false"
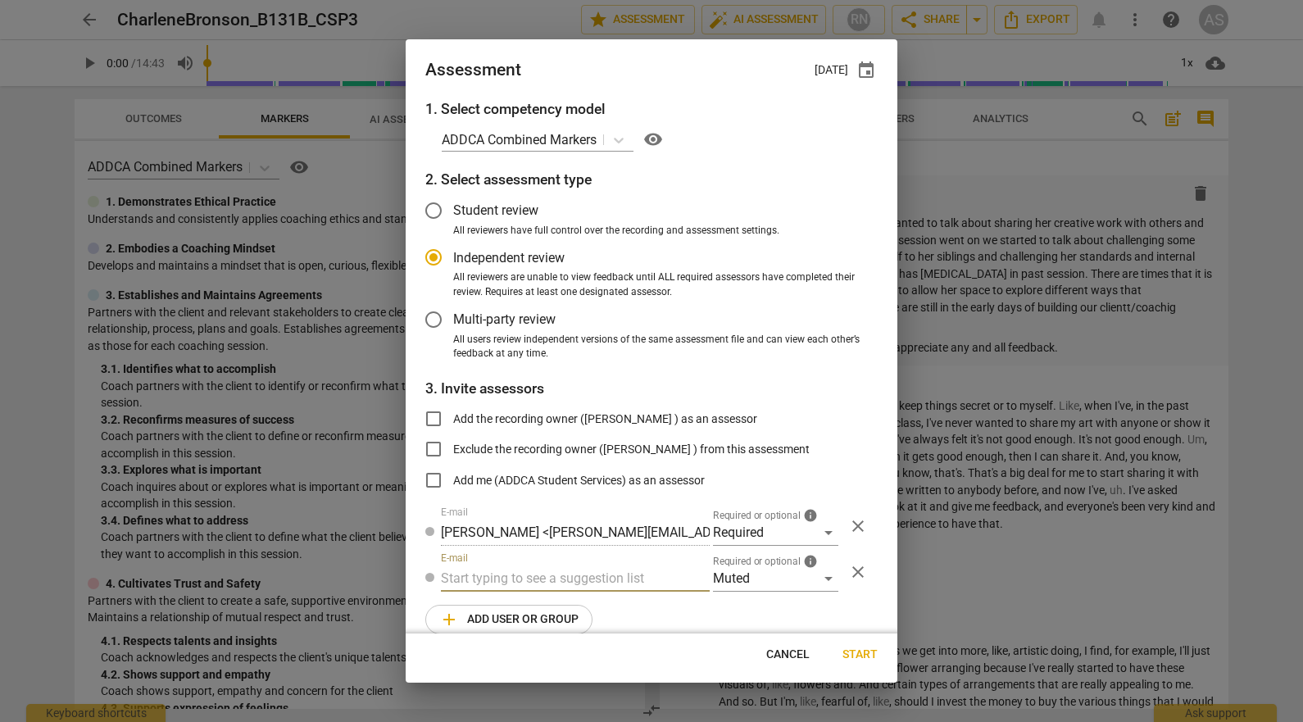
click at [585, 579] on input "text" at bounding box center [575, 578] width 269 height 26
type input "131B"
click at [562, 608] on strong "CSPs" at bounding box center [546, 611] width 31 height 16
radio input "false"
type input "Basic B-131B CSPs"
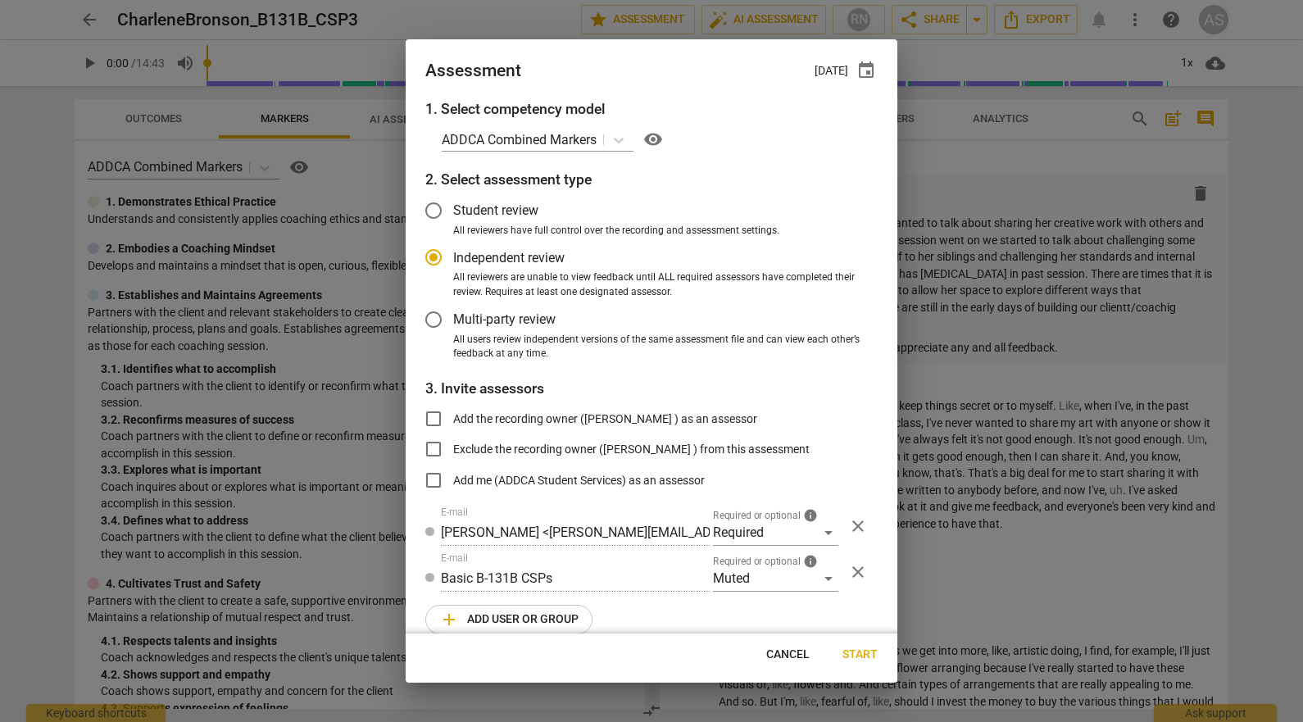
click at [860, 655] on span "Start" at bounding box center [859, 654] width 35 height 16
radio input "false"
type input "[PERSON_NAME] <[PERSON_NAME][EMAIL_ADDRESS][DOMAIN_NAME]>"
type input "[PERSON_NAME] <[EMAIL_ADDRESS][DOMAIN_NAME]>"
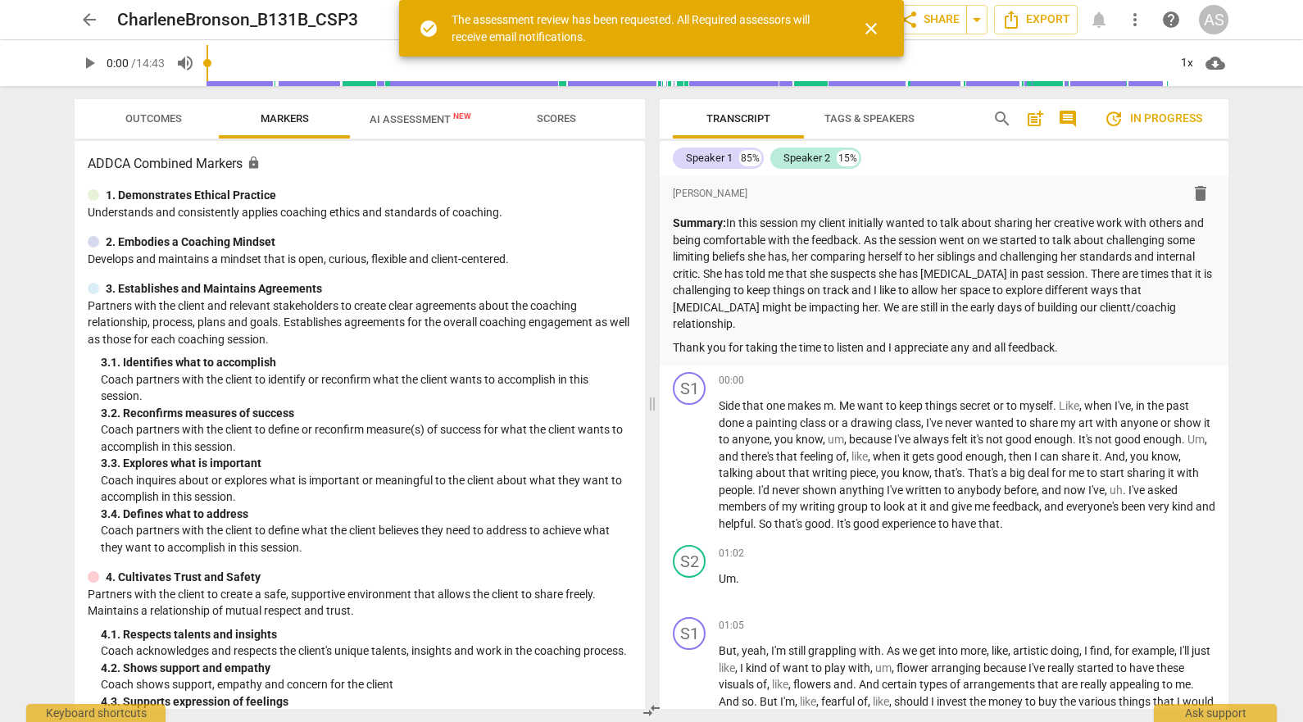
click at [92, 22] on span "arrow_back" at bounding box center [89, 20] width 20 height 20
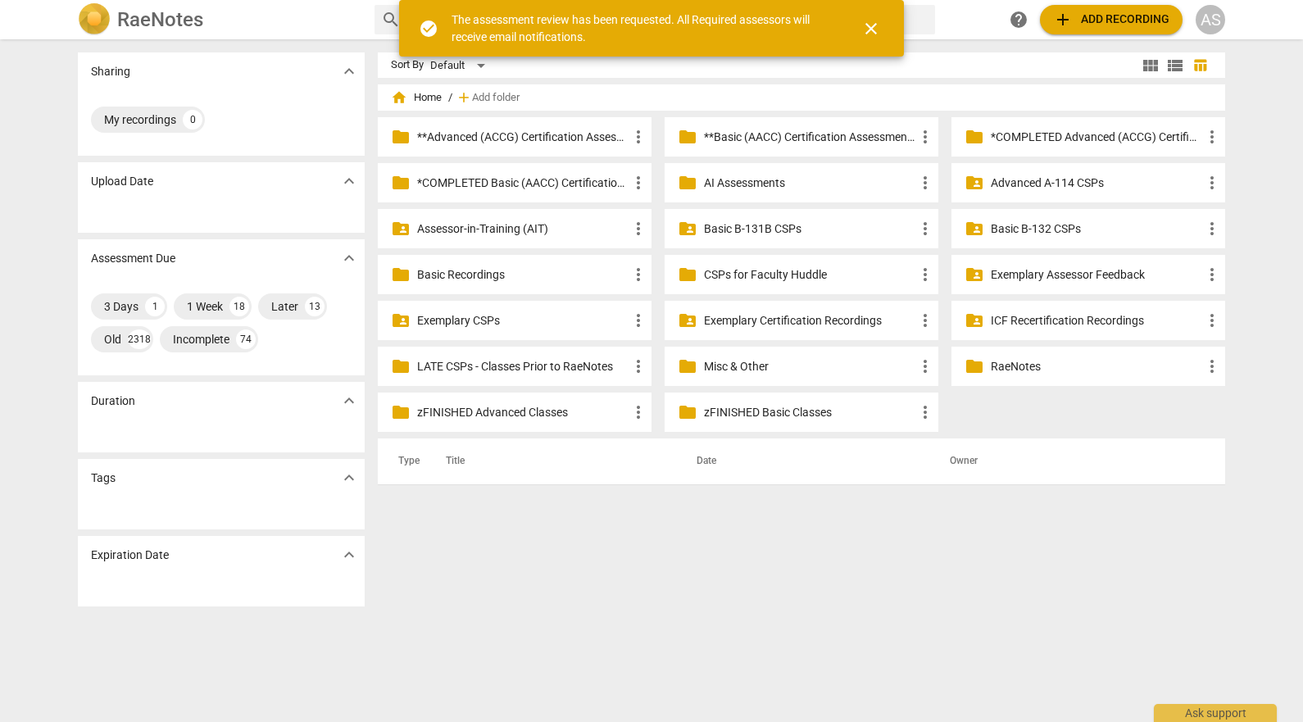
click at [843, 229] on p "Basic B-131B CSPs" at bounding box center [809, 228] width 211 height 17
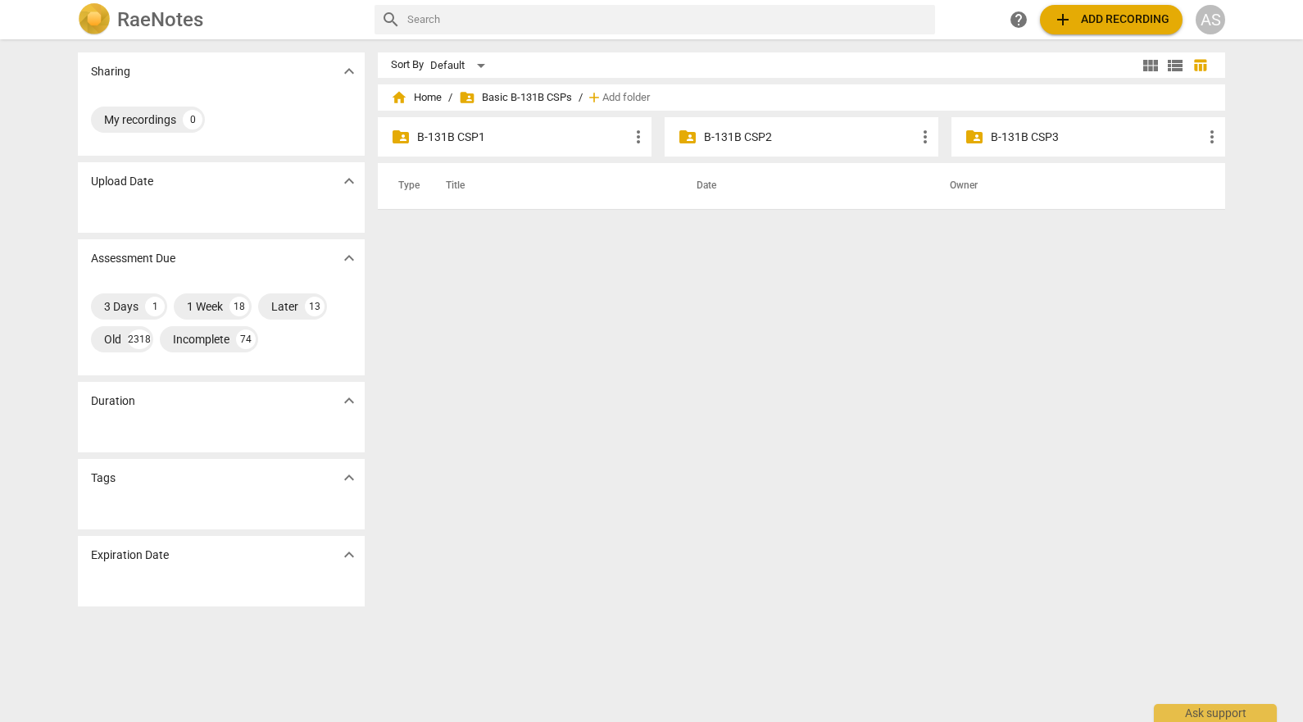
click at [1031, 137] on p "B-131B CSP3" at bounding box center [1095, 137] width 211 height 17
